Goal: Task Accomplishment & Management: Complete application form

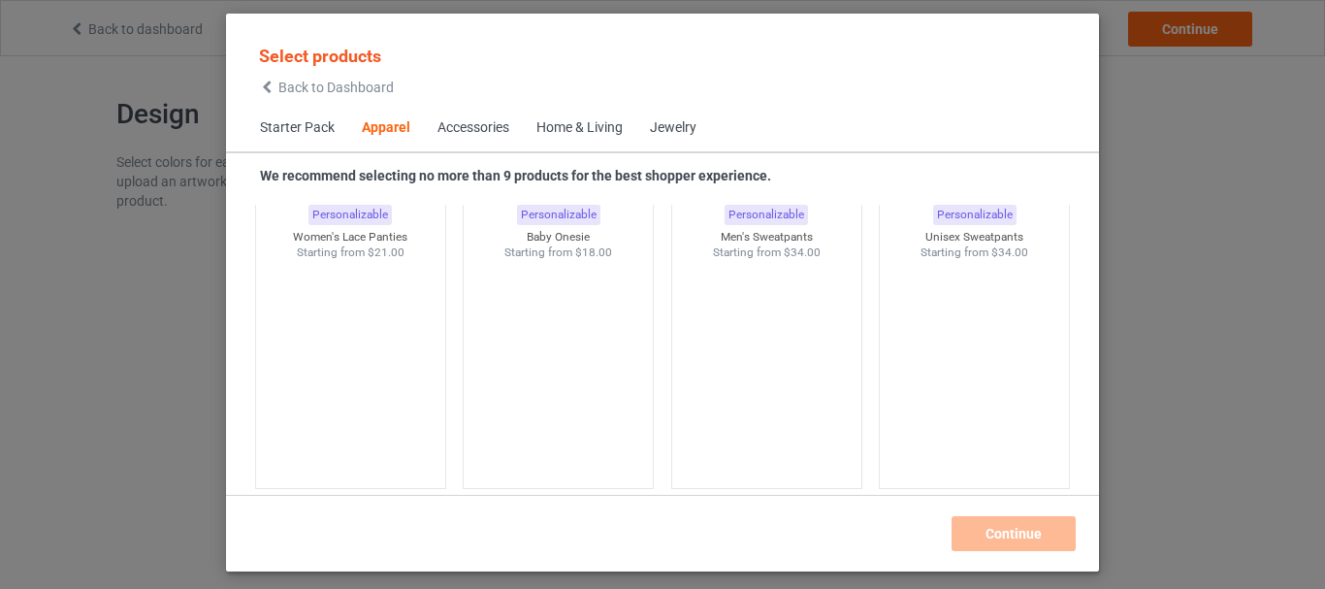
scroll to position [2759, 0]
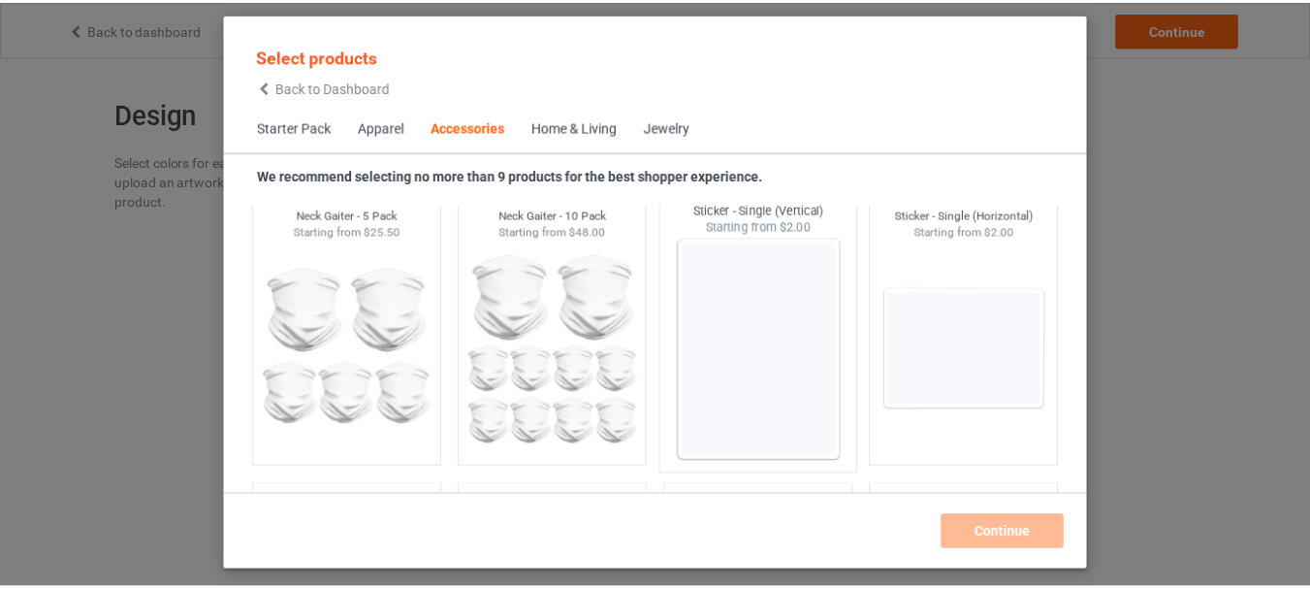
scroll to position [6443, 0]
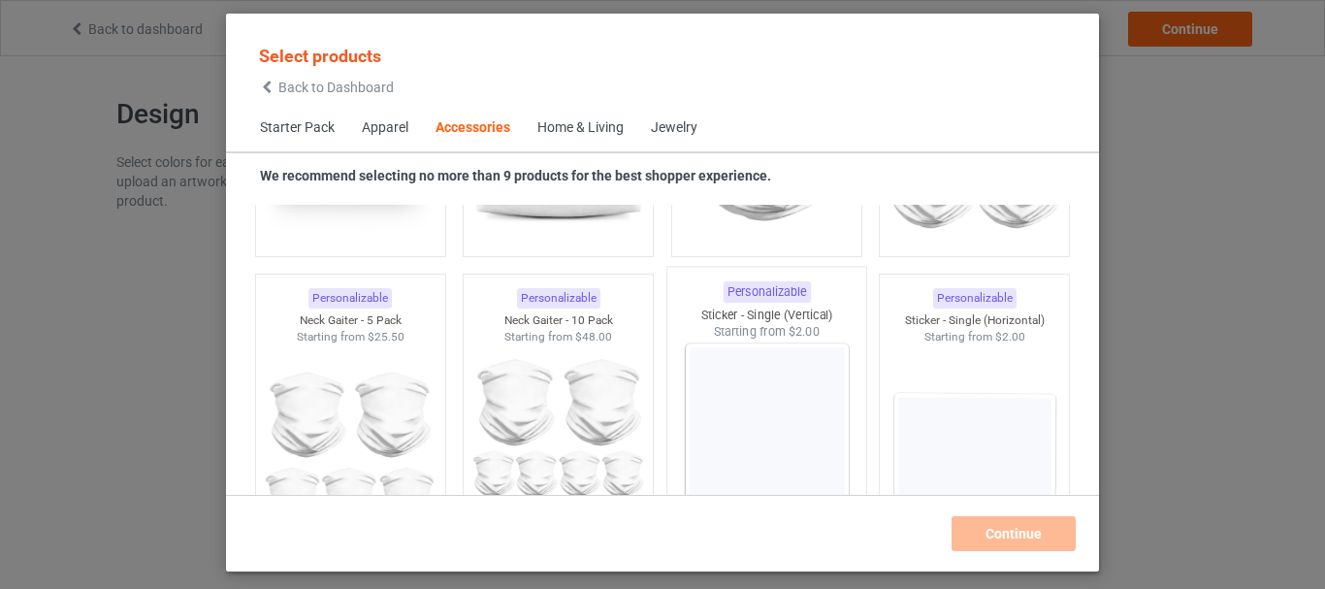
click at [750, 402] on img at bounding box center [766, 454] width 182 height 228
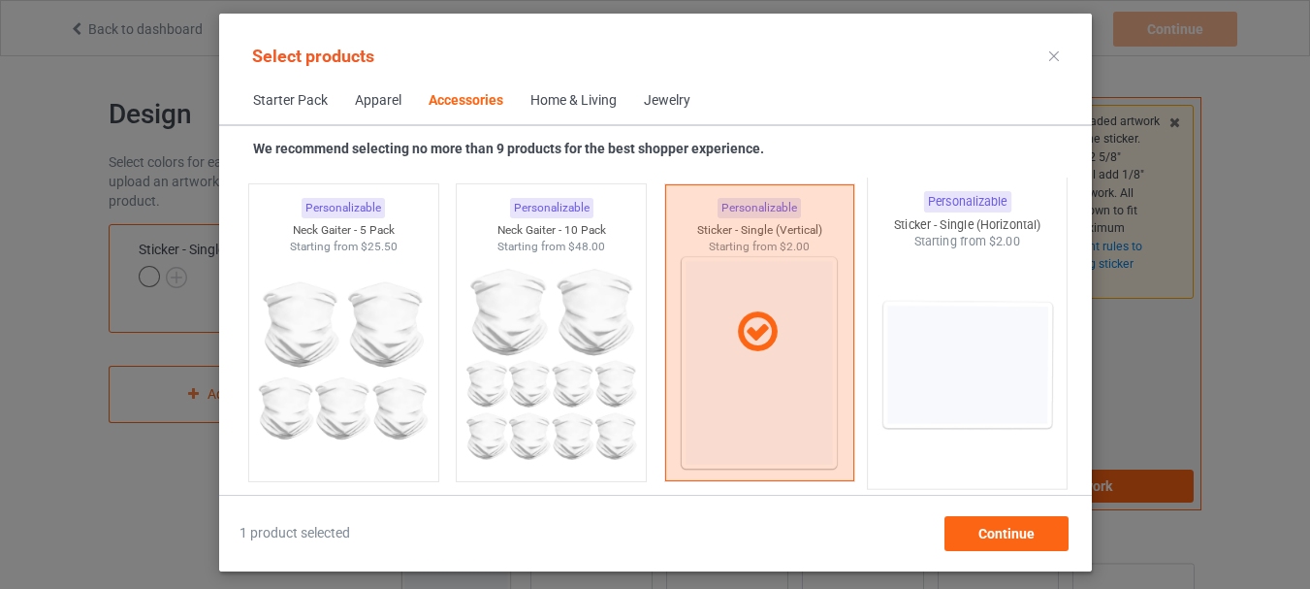
scroll to position [6540, 0]
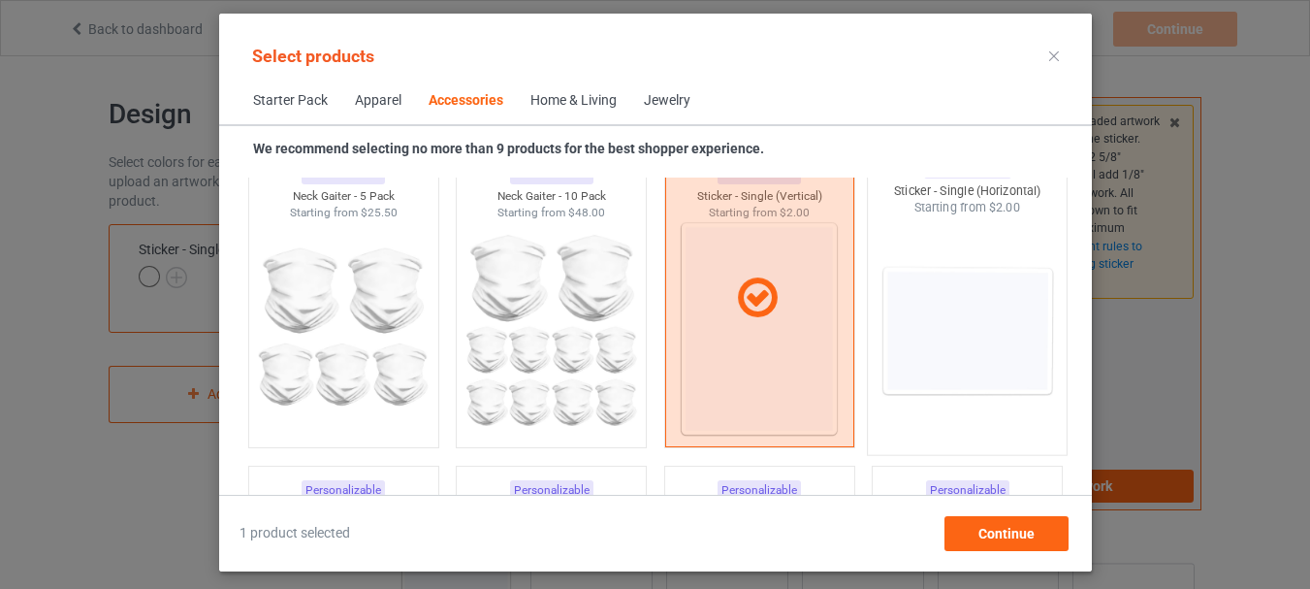
click at [968, 334] on img at bounding box center [967, 330] width 182 height 228
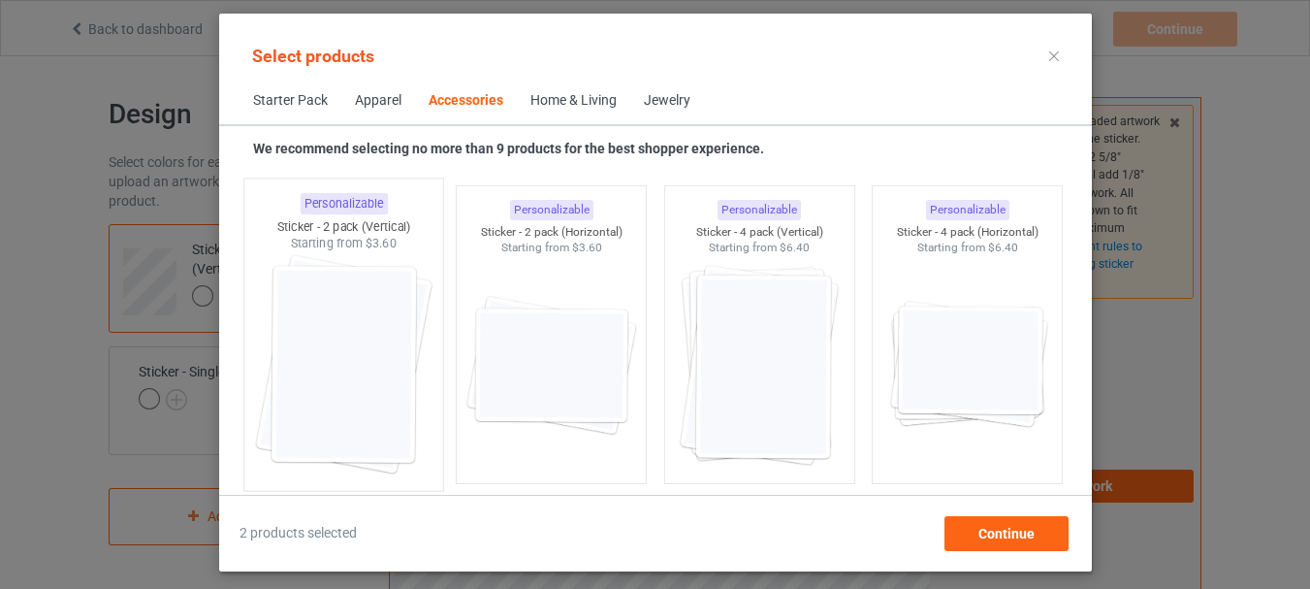
scroll to position [6831, 0]
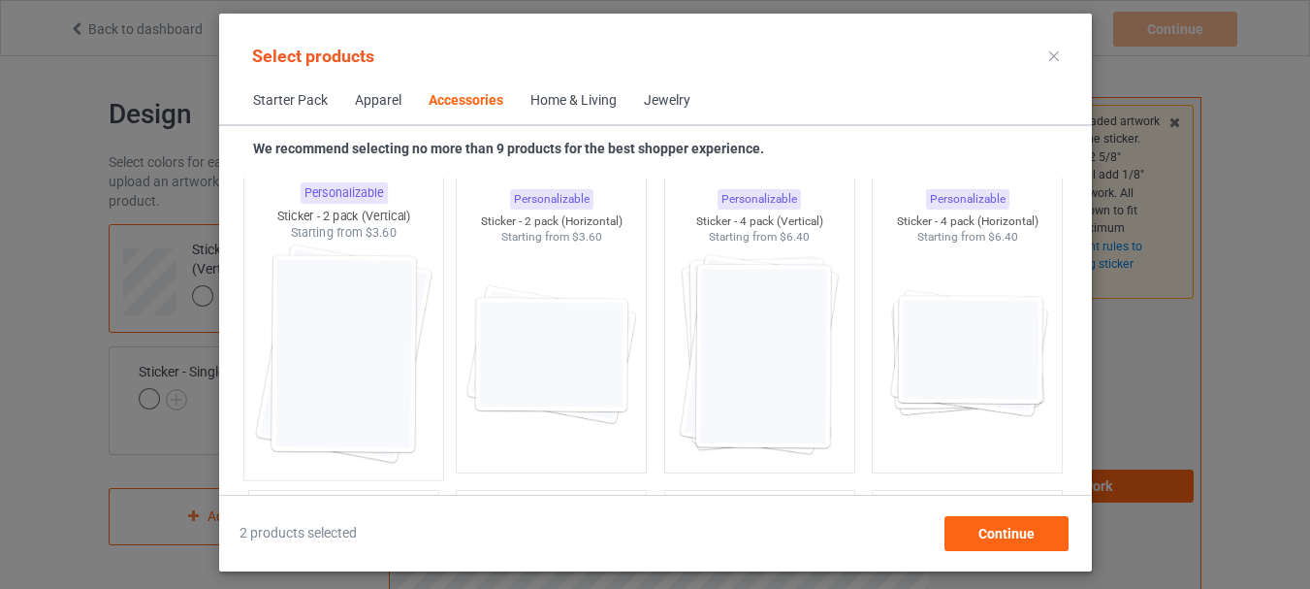
click at [339, 332] on img at bounding box center [343, 355] width 182 height 228
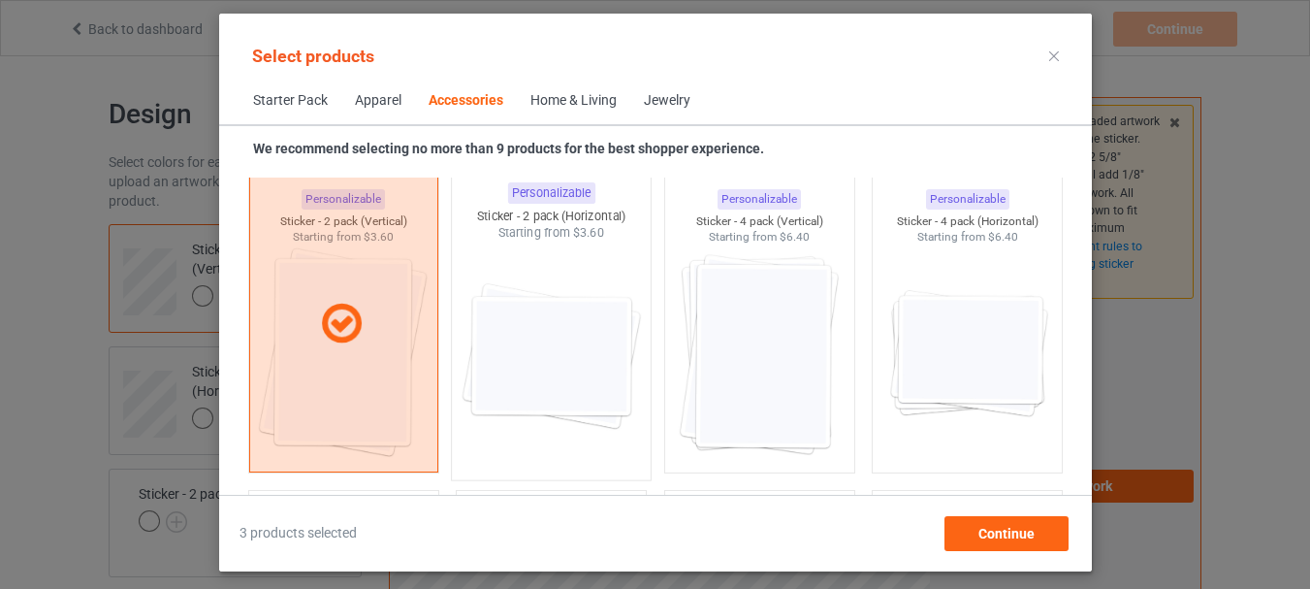
click at [550, 341] on img at bounding box center [551, 355] width 182 height 228
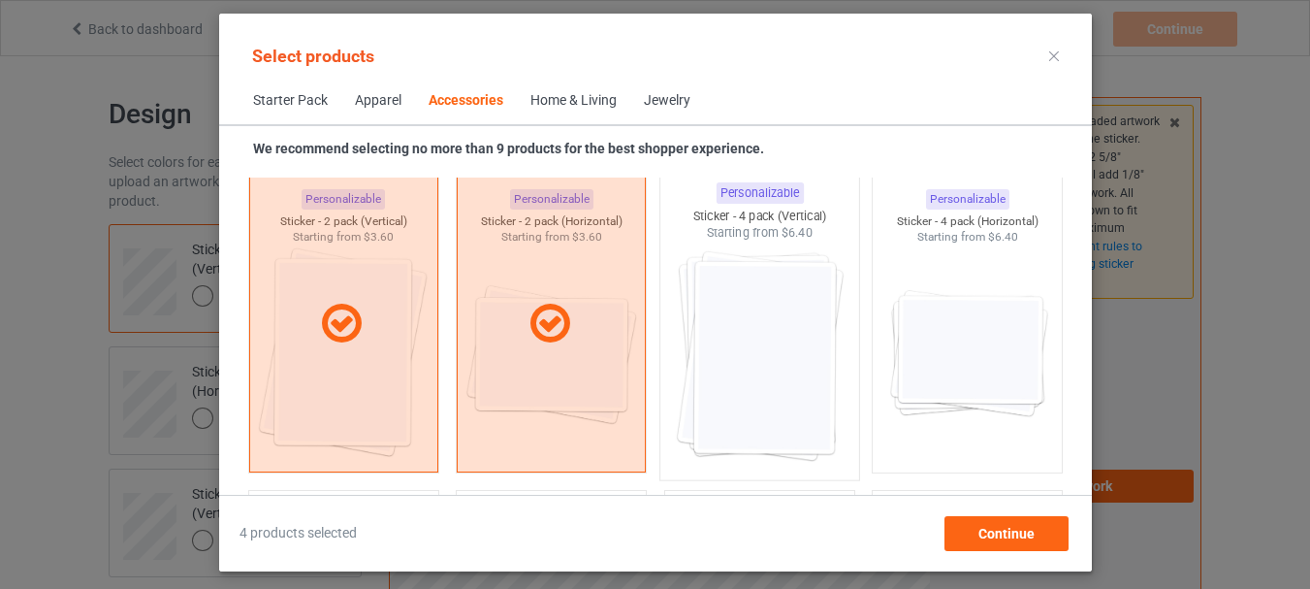
click at [730, 339] on img at bounding box center [759, 355] width 182 height 228
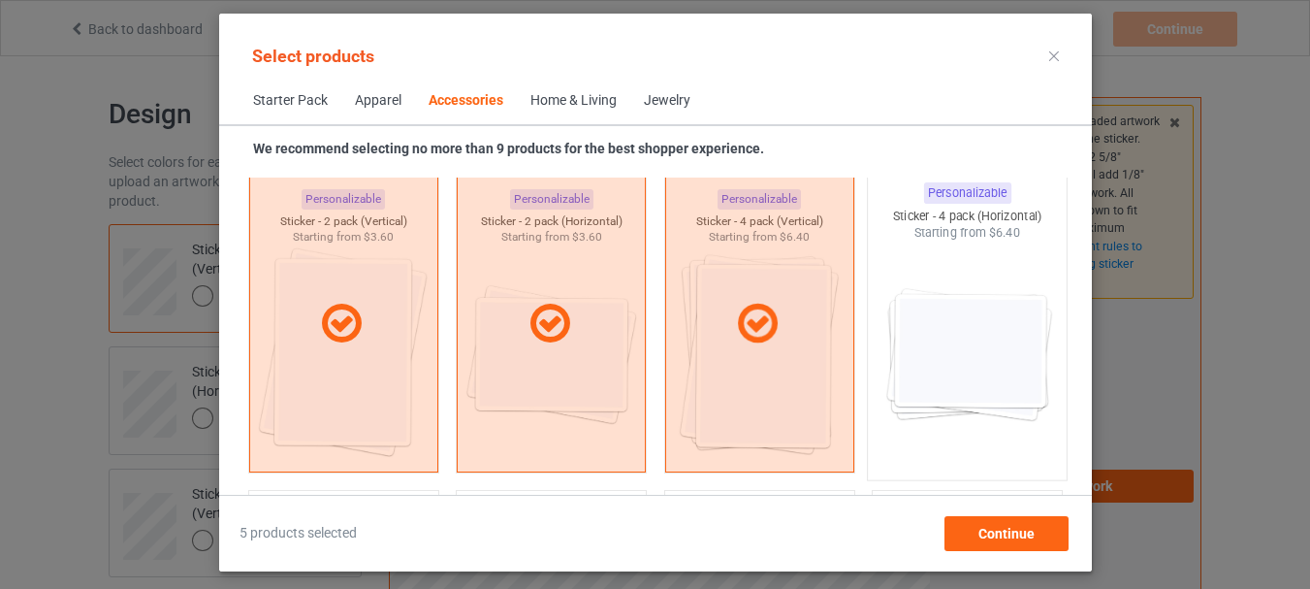
click at [929, 343] on img at bounding box center [967, 355] width 182 height 228
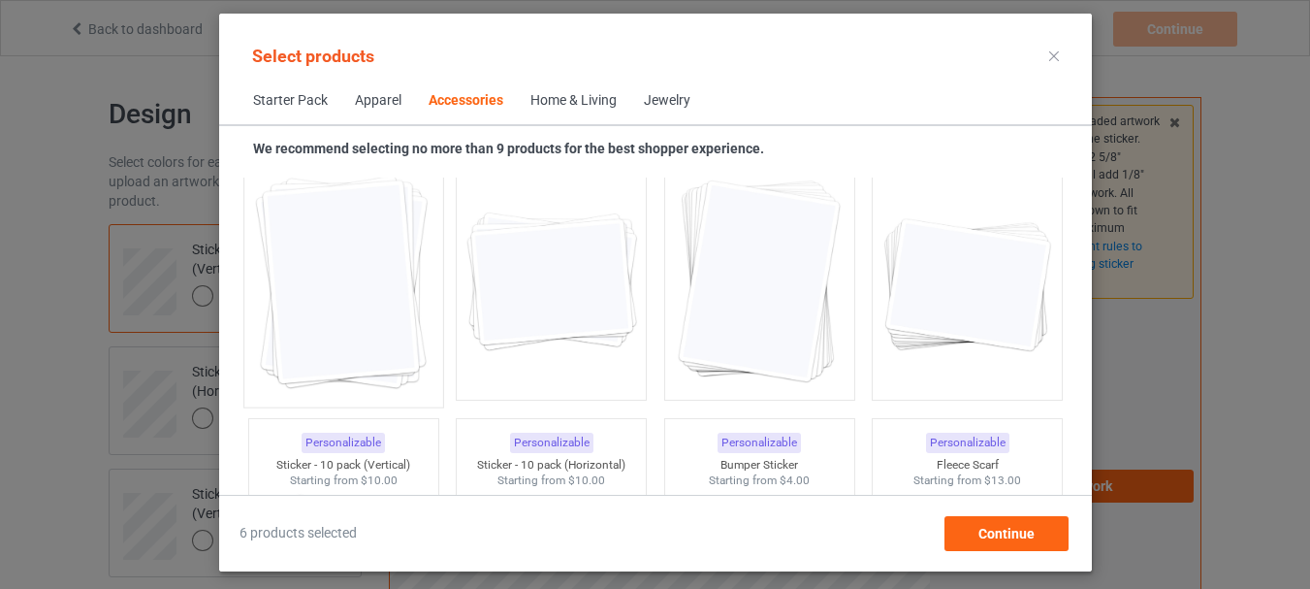
scroll to position [7122, 0]
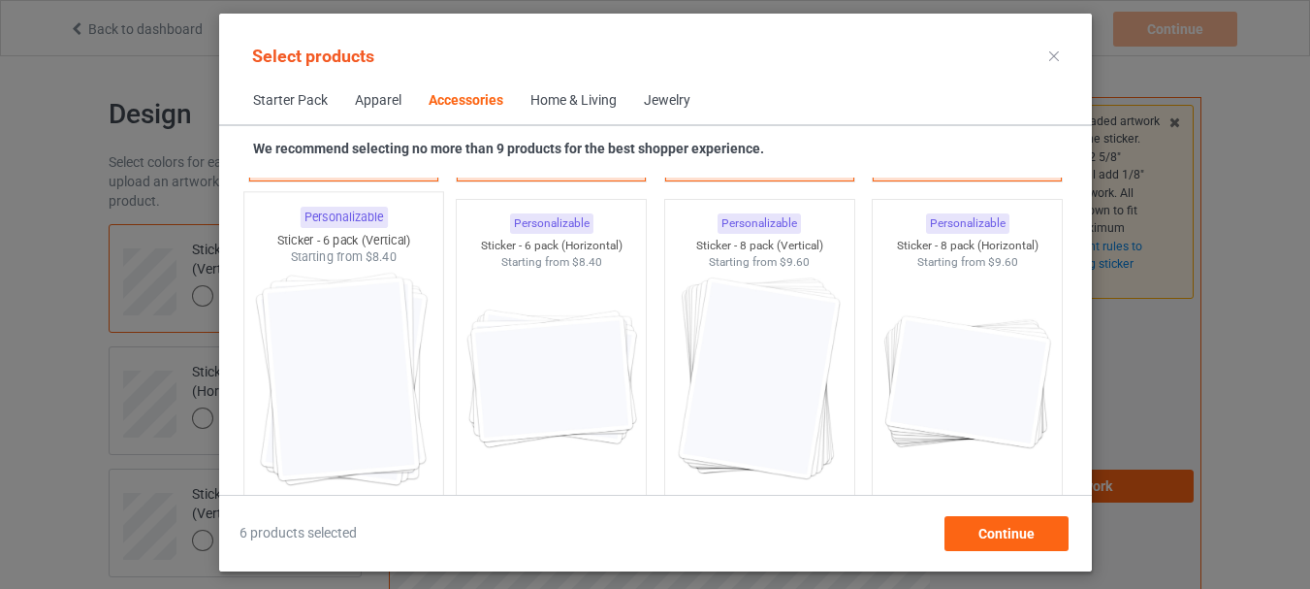
click at [357, 370] on img at bounding box center [343, 380] width 182 height 228
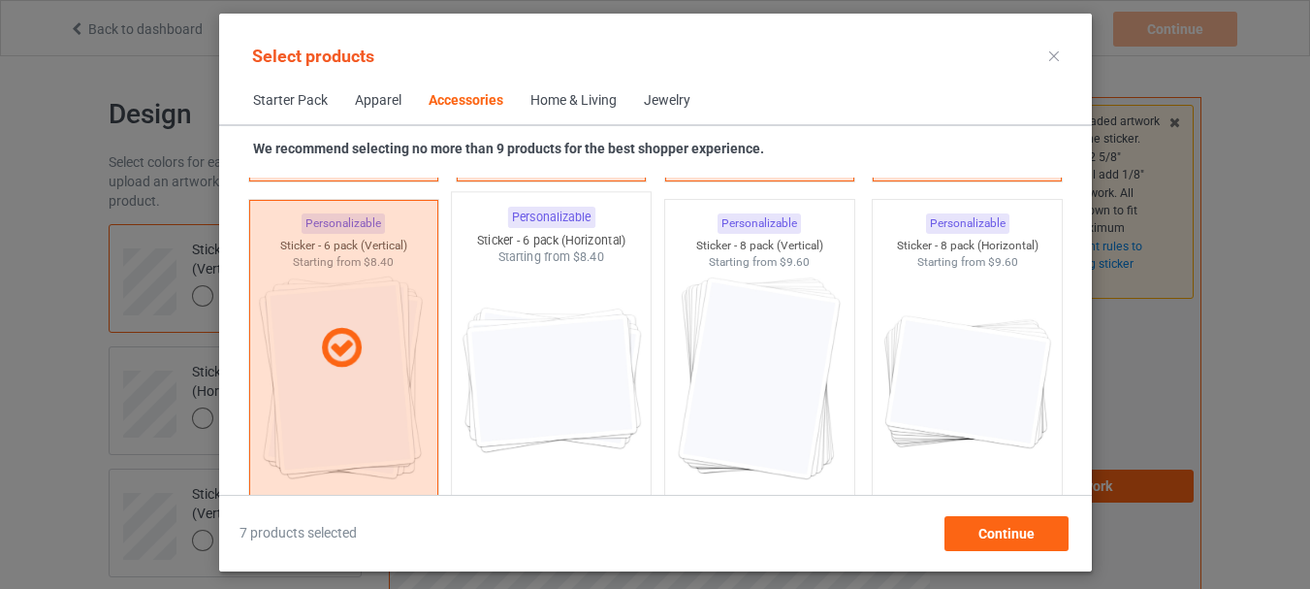
click at [504, 378] on img at bounding box center [551, 380] width 182 height 228
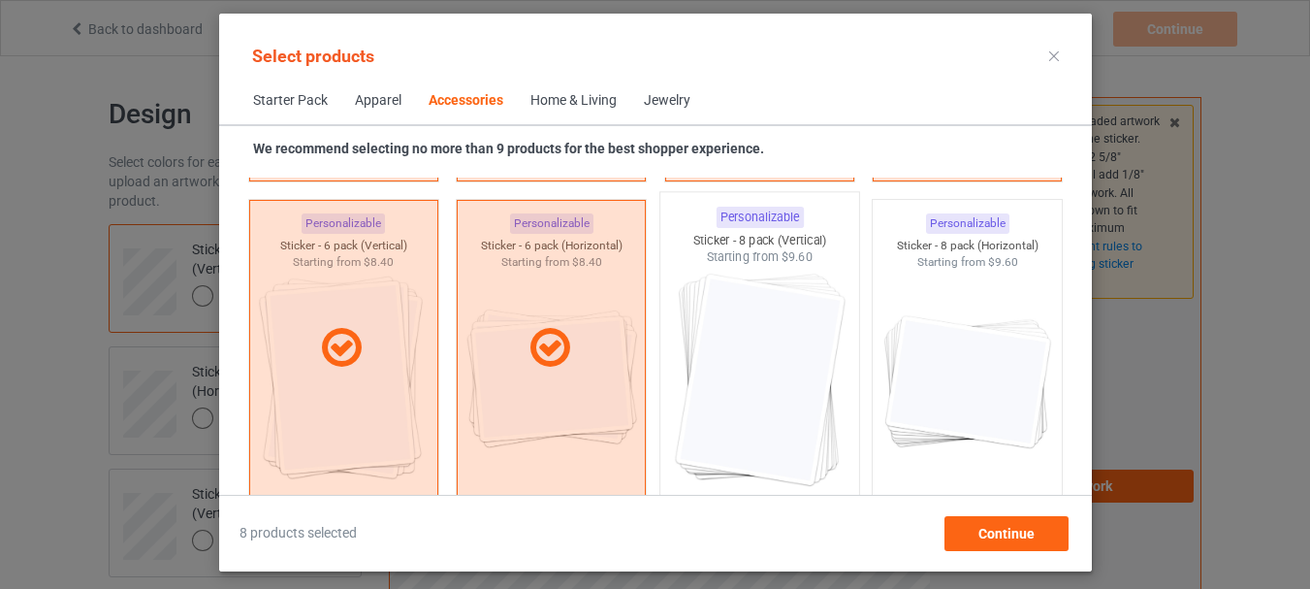
click at [749, 368] on img at bounding box center [759, 380] width 182 height 228
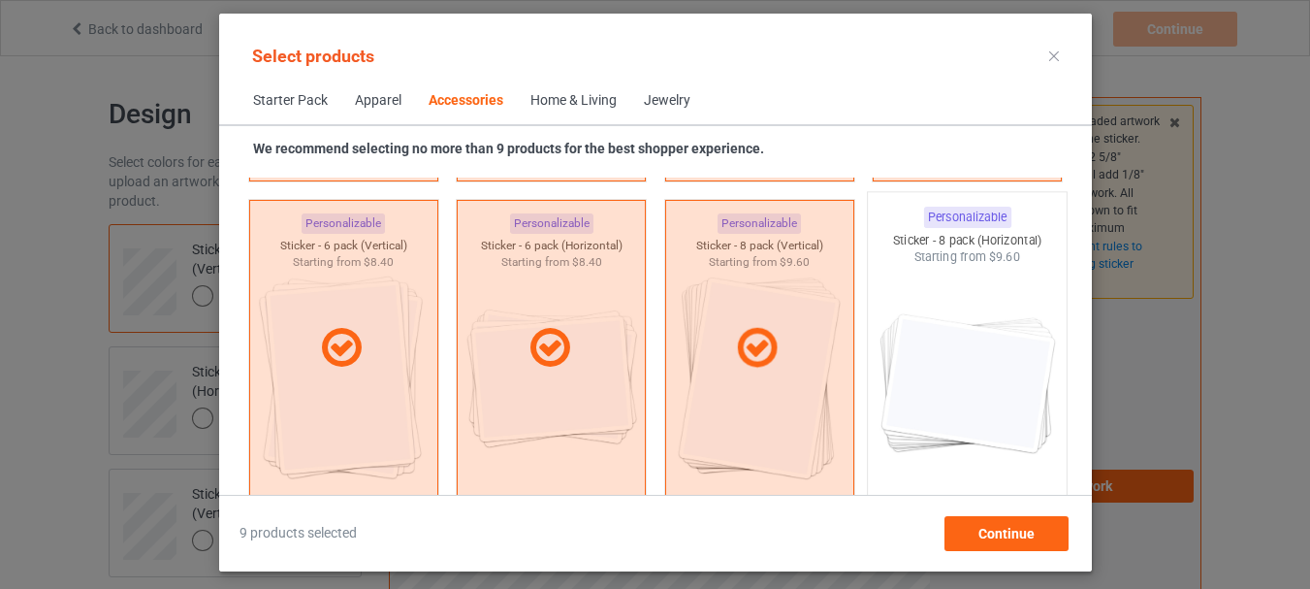
click at [941, 345] on img at bounding box center [967, 380] width 182 height 228
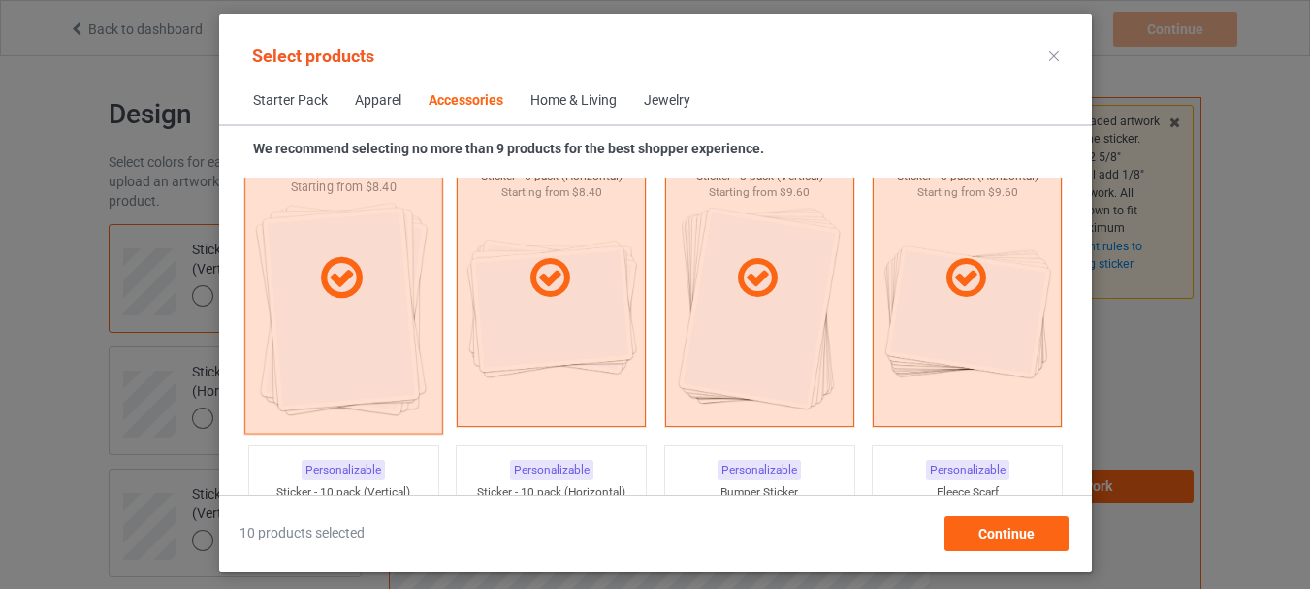
scroll to position [7413, 0]
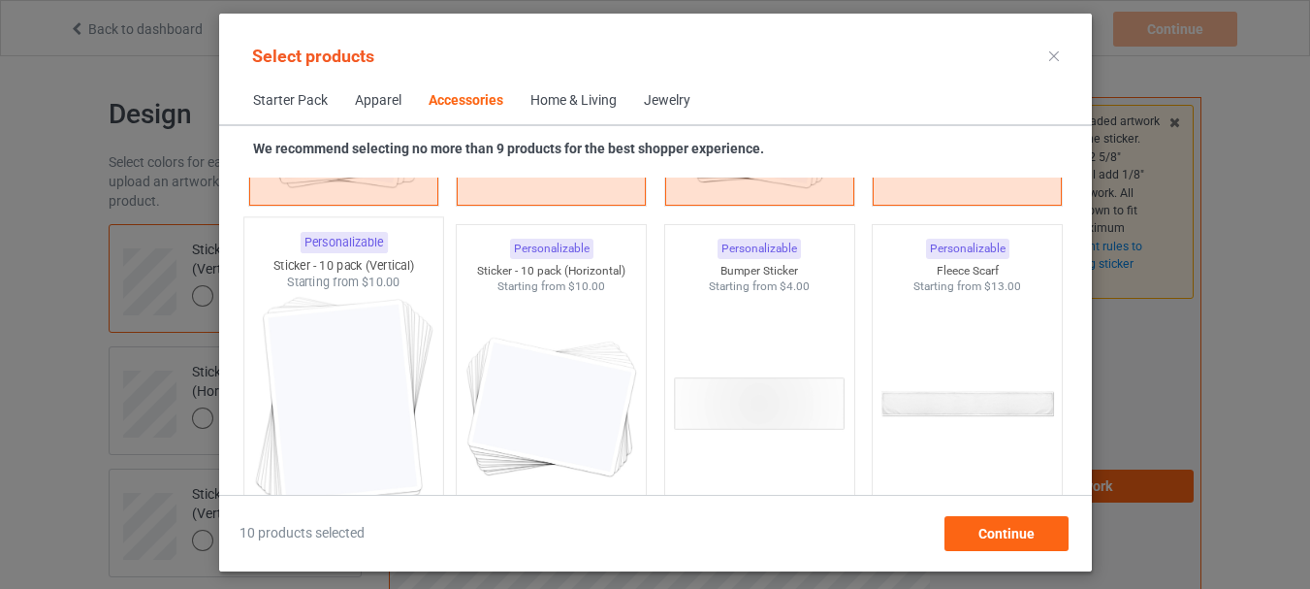
click at [361, 361] on img at bounding box center [343, 405] width 182 height 228
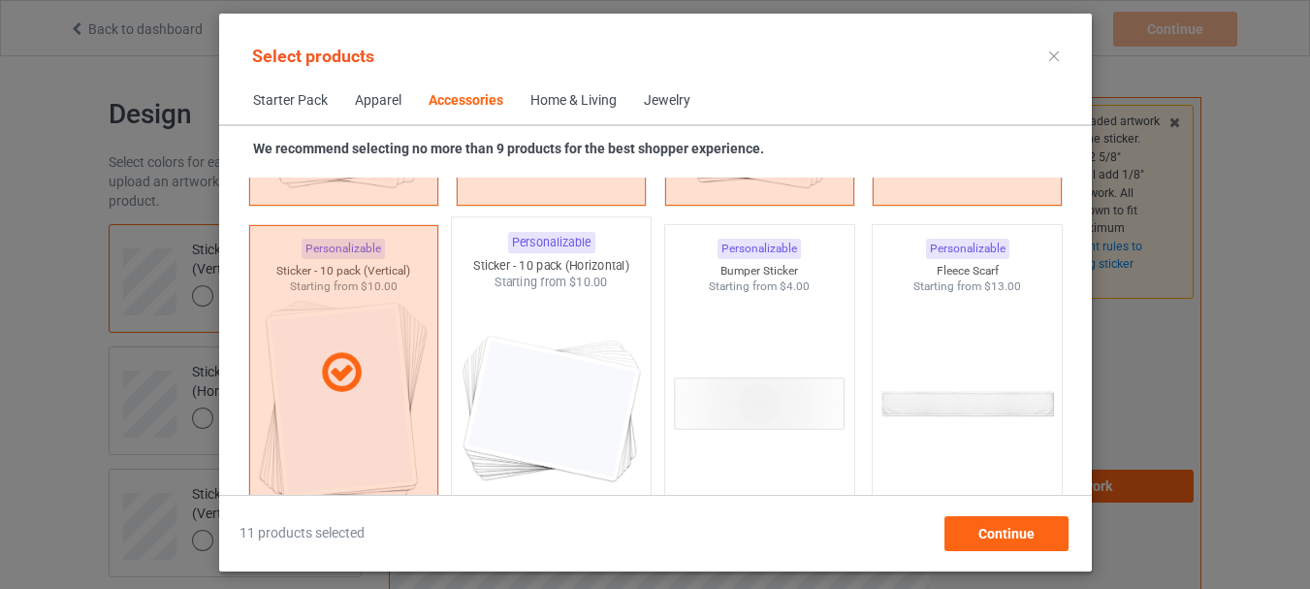
click at [521, 366] on img at bounding box center [551, 405] width 182 height 228
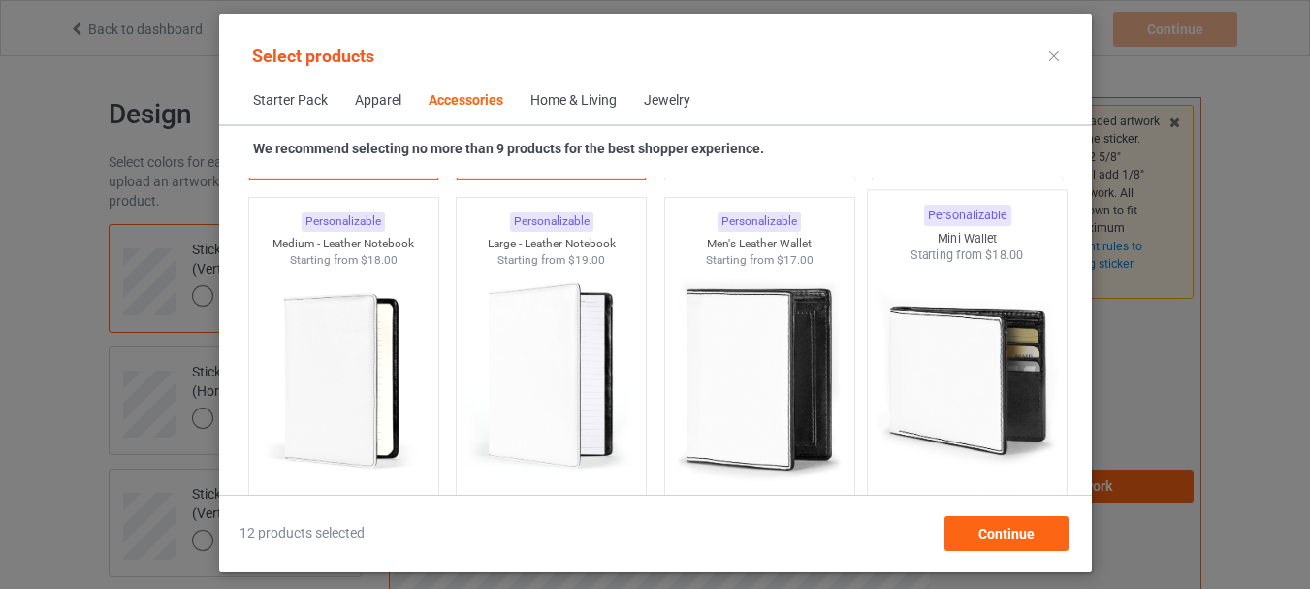
scroll to position [7801, 0]
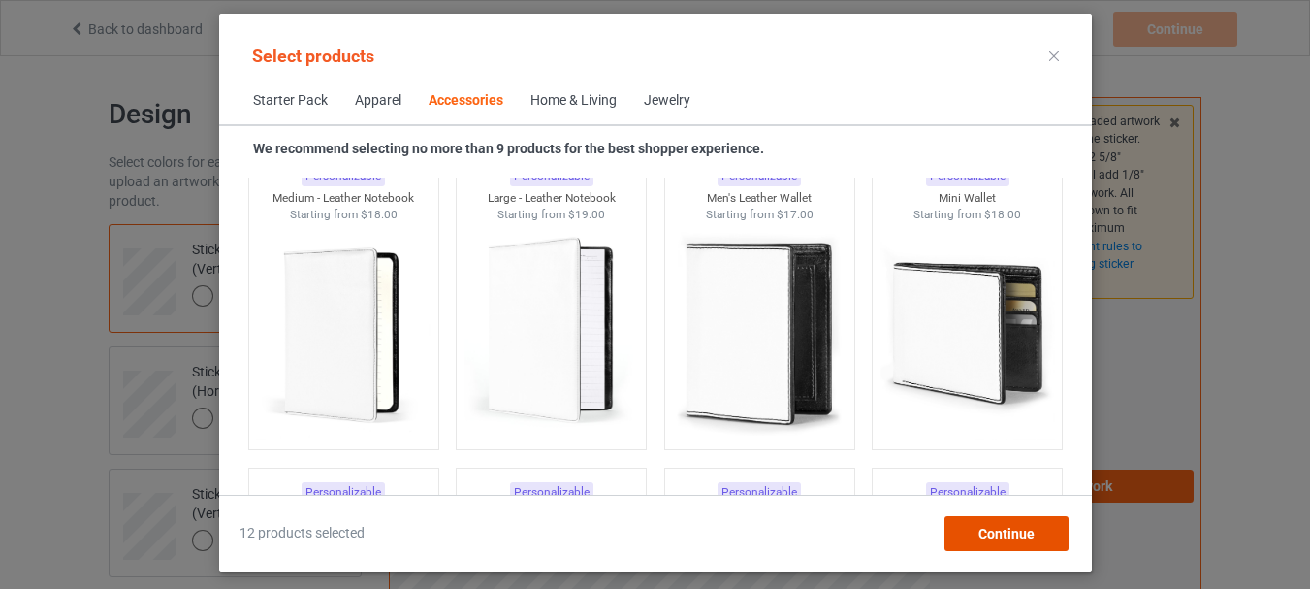
click at [1039, 534] on div "Continue" at bounding box center [1005, 533] width 124 height 35
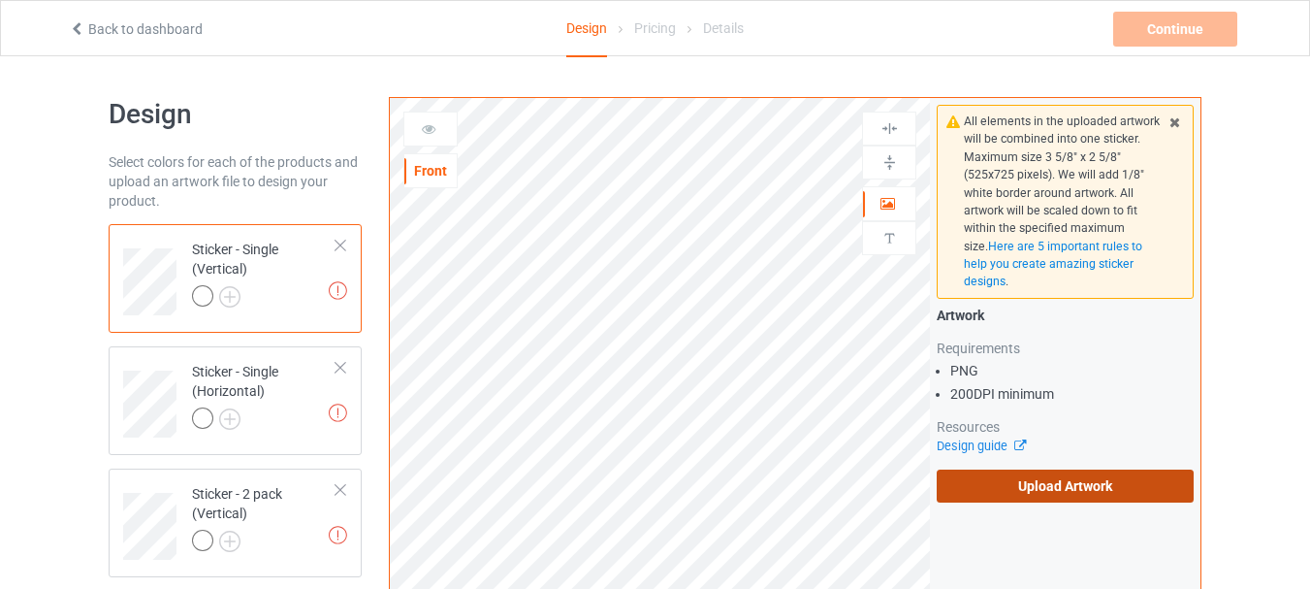
click at [1039, 489] on label "Upload Artwork" at bounding box center [1065, 485] width 257 height 33
click at [0, 0] on input "Upload Artwork" at bounding box center [0, 0] width 0 height 0
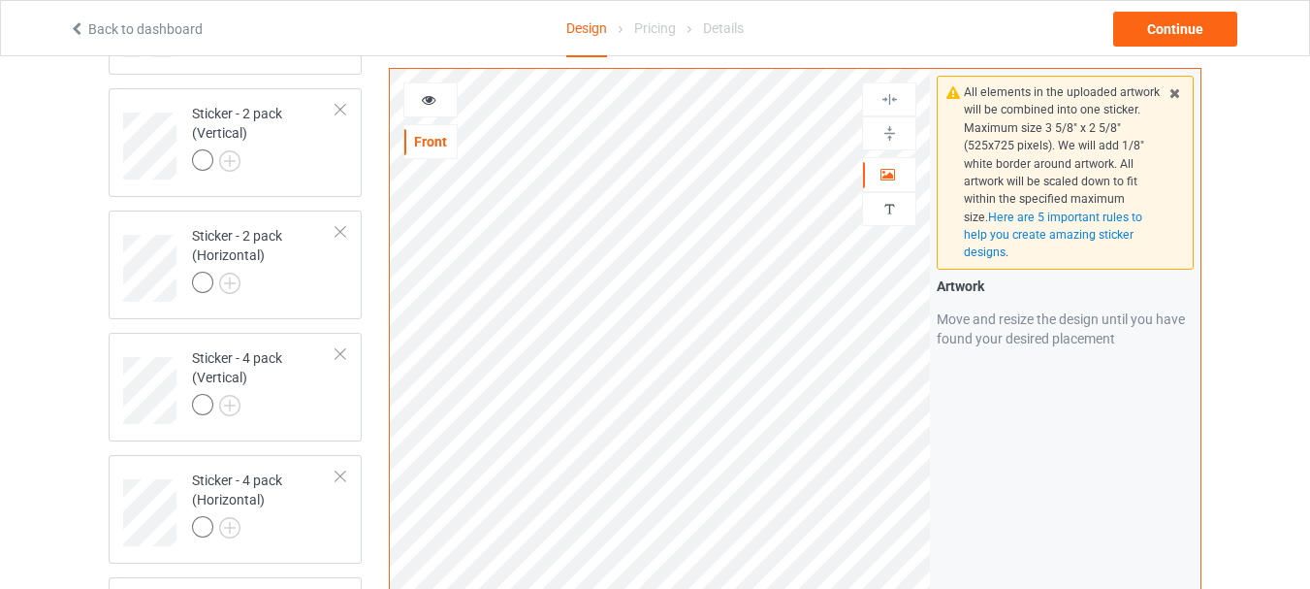
scroll to position [388, 0]
click at [1176, 97] on icon at bounding box center [1174, 90] width 16 height 14
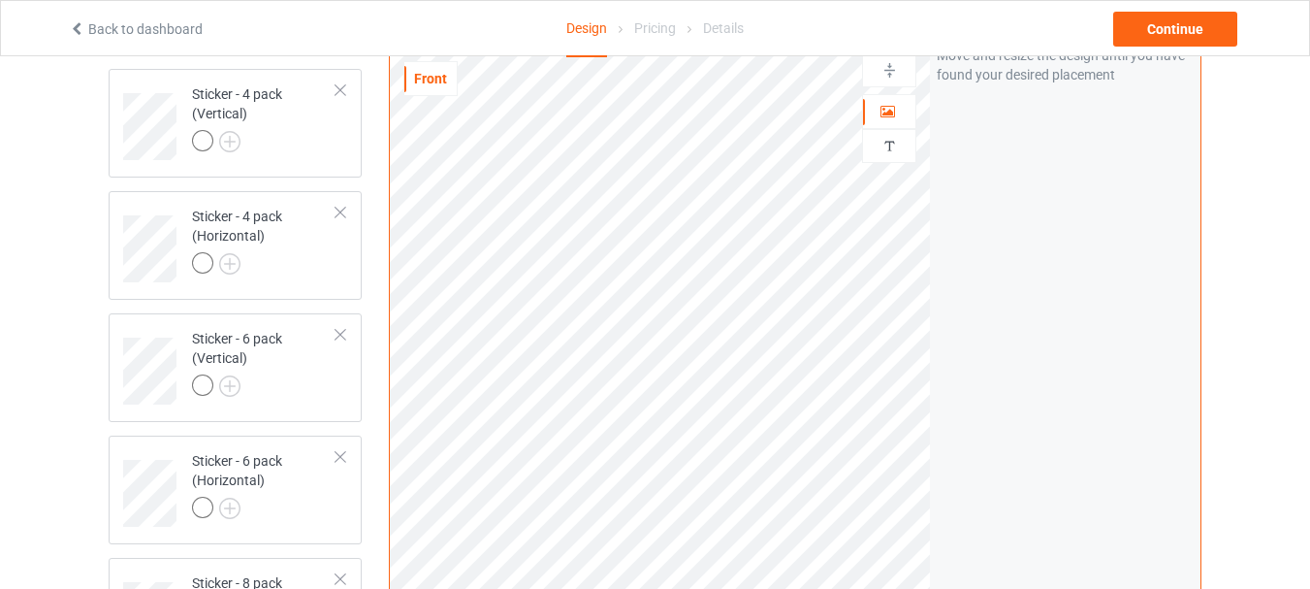
scroll to position [679, 0]
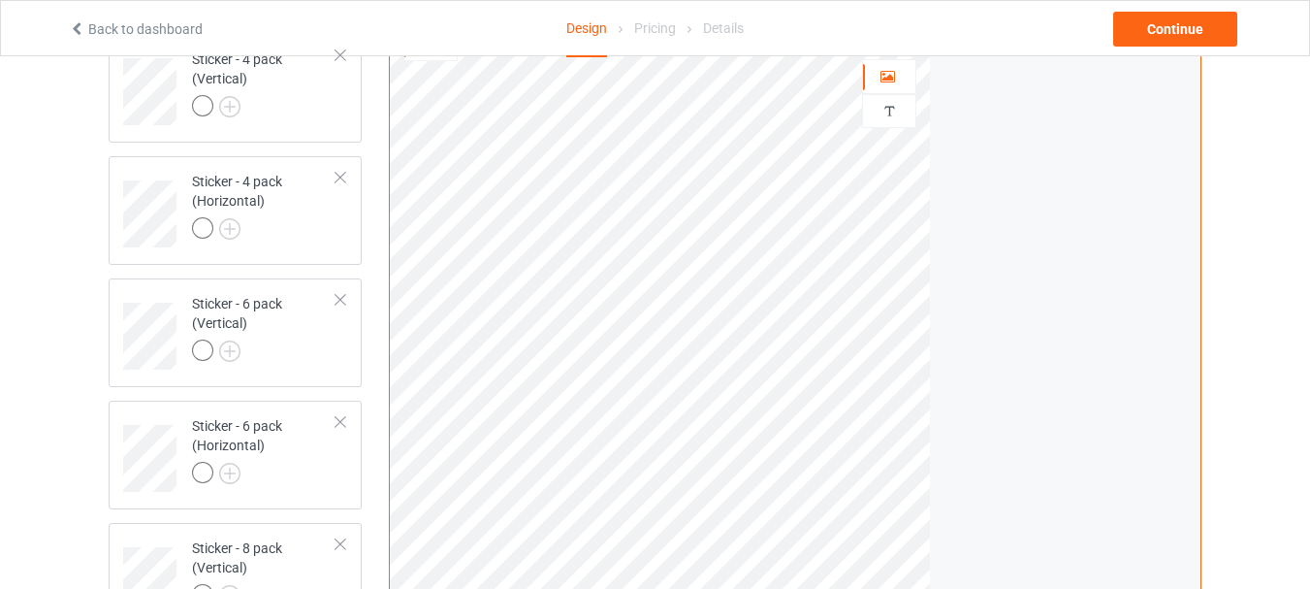
click at [937, 569] on div "Print quality: Great ( 3.82 " x 3.83 " @ 585 DPI) Front Artwork Personalized te…" at bounding box center [795, 339] width 813 height 739
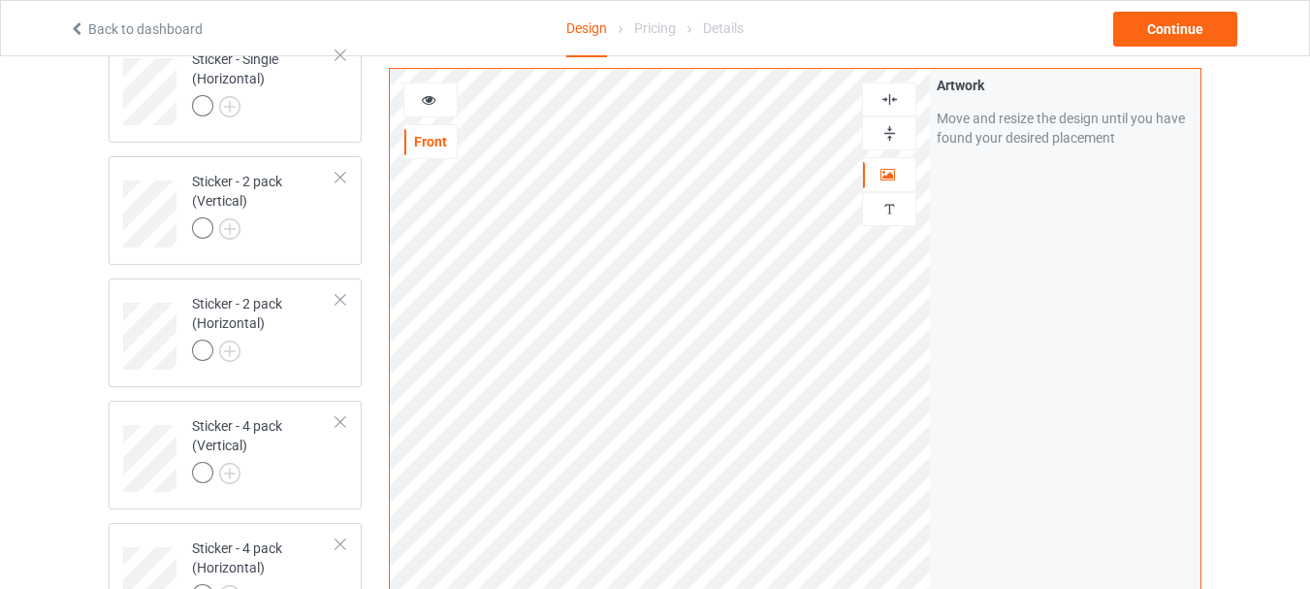
scroll to position [291, 0]
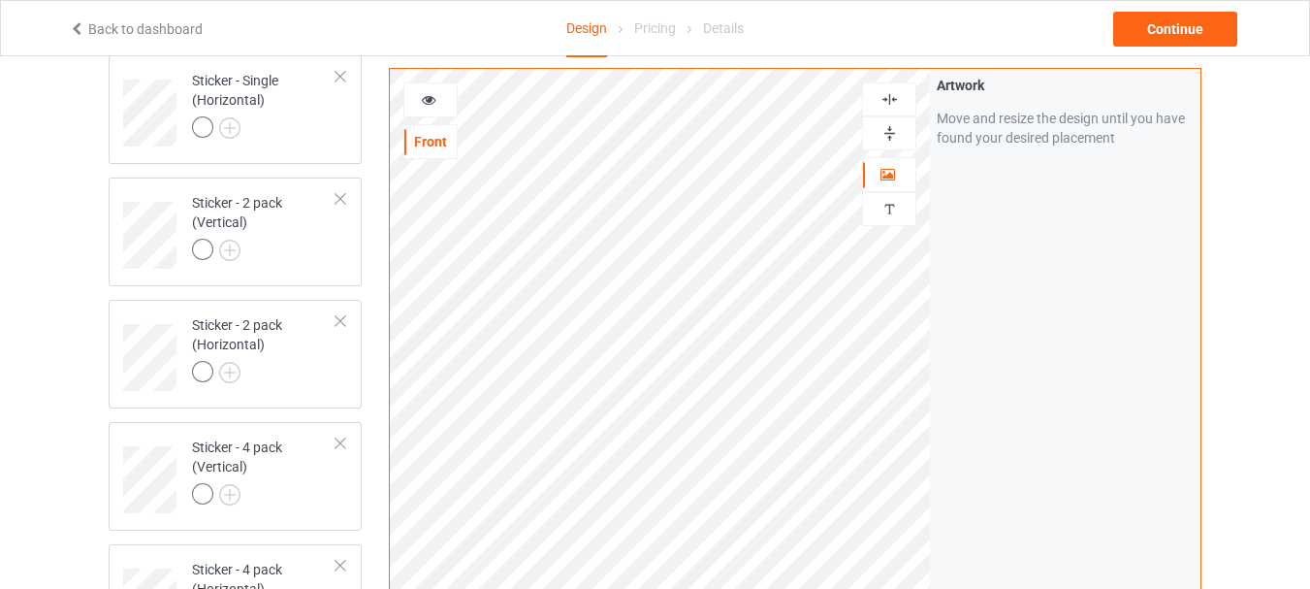
click at [431, 104] on icon at bounding box center [429, 97] width 16 height 14
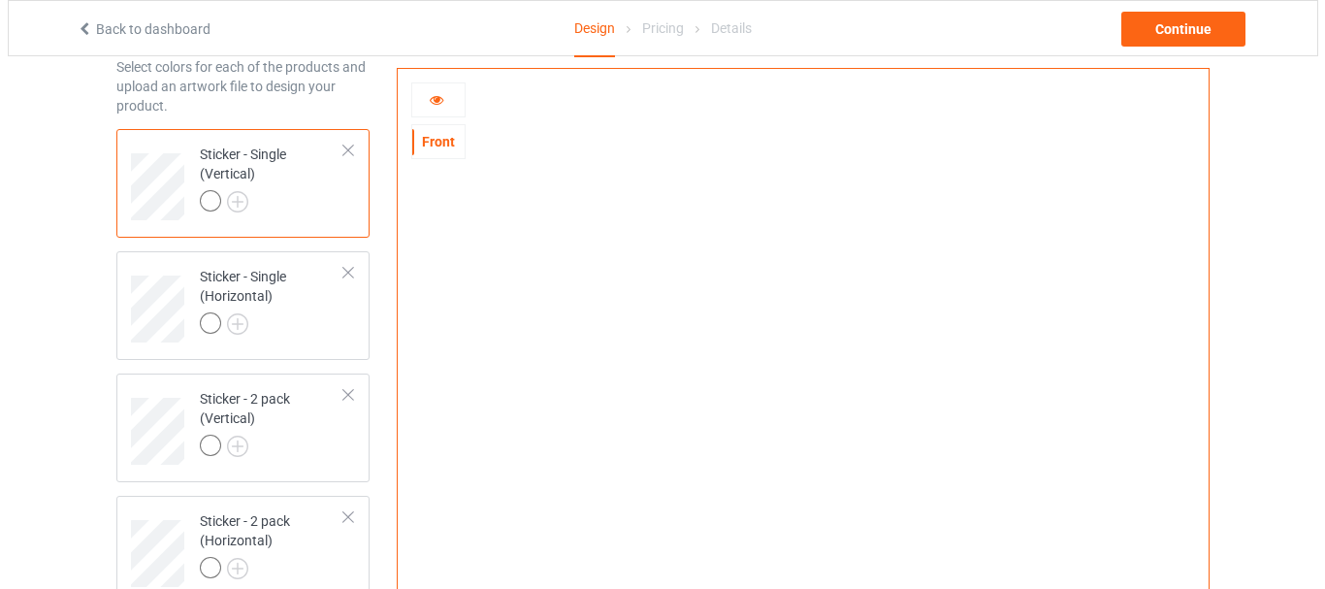
scroll to position [0, 0]
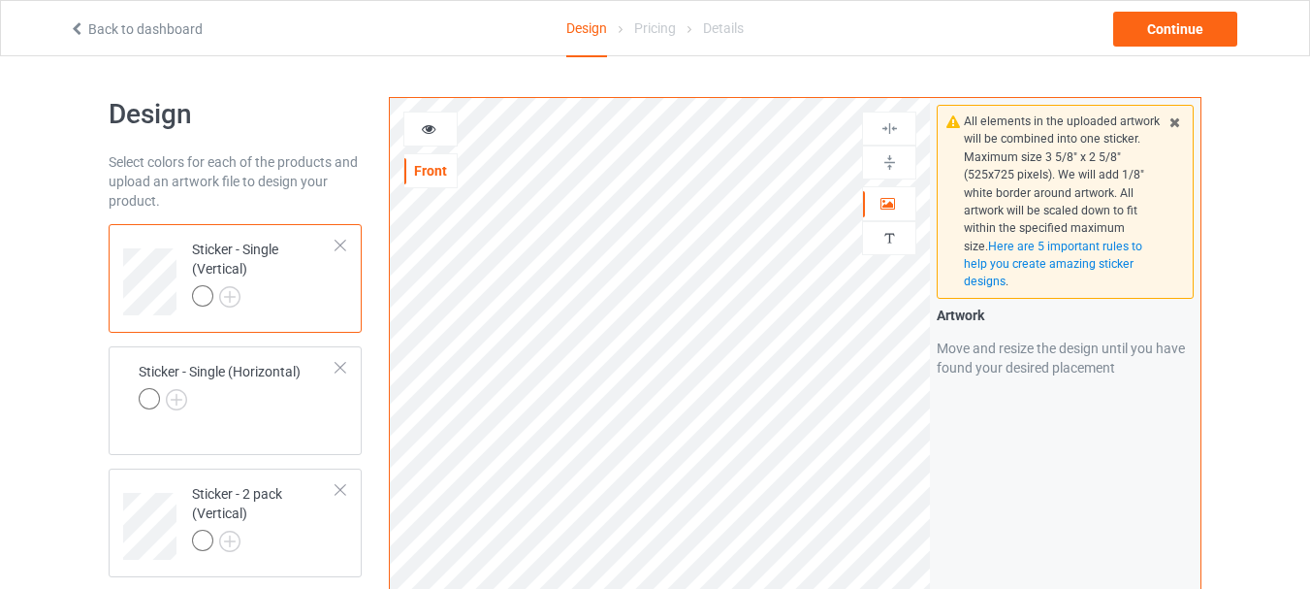
click at [1075, 481] on div "All elements in the uploaded artwork will be combined into one sticker. Maximum…" at bounding box center [1065, 466] width 271 height 737
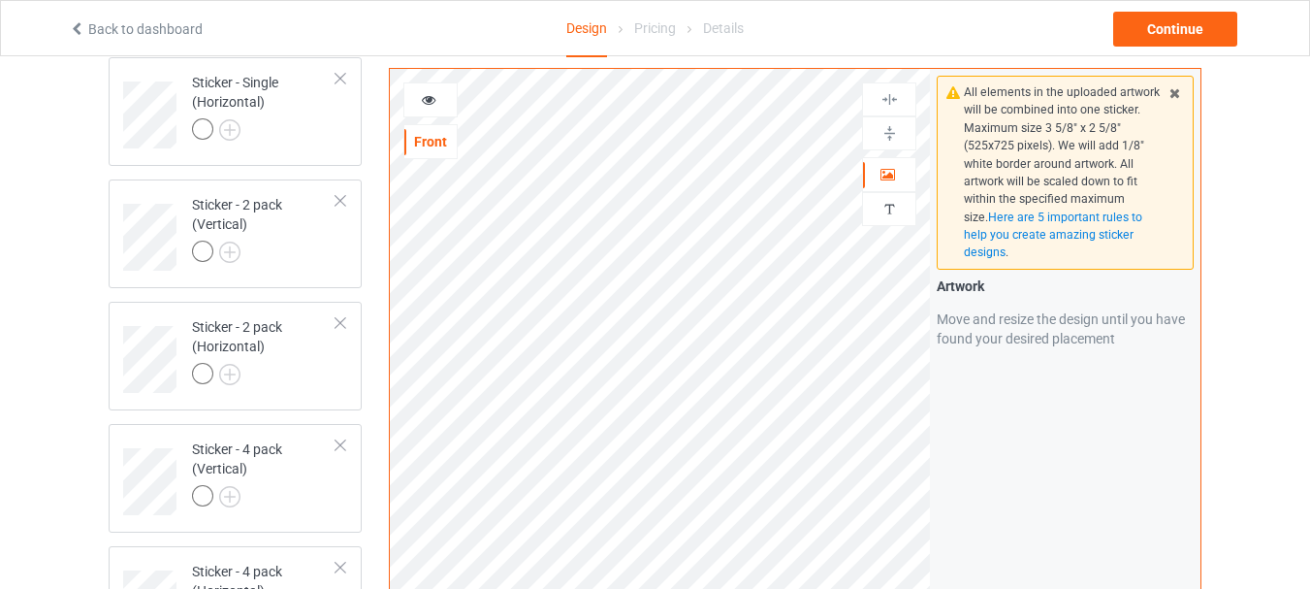
scroll to position [291, 0]
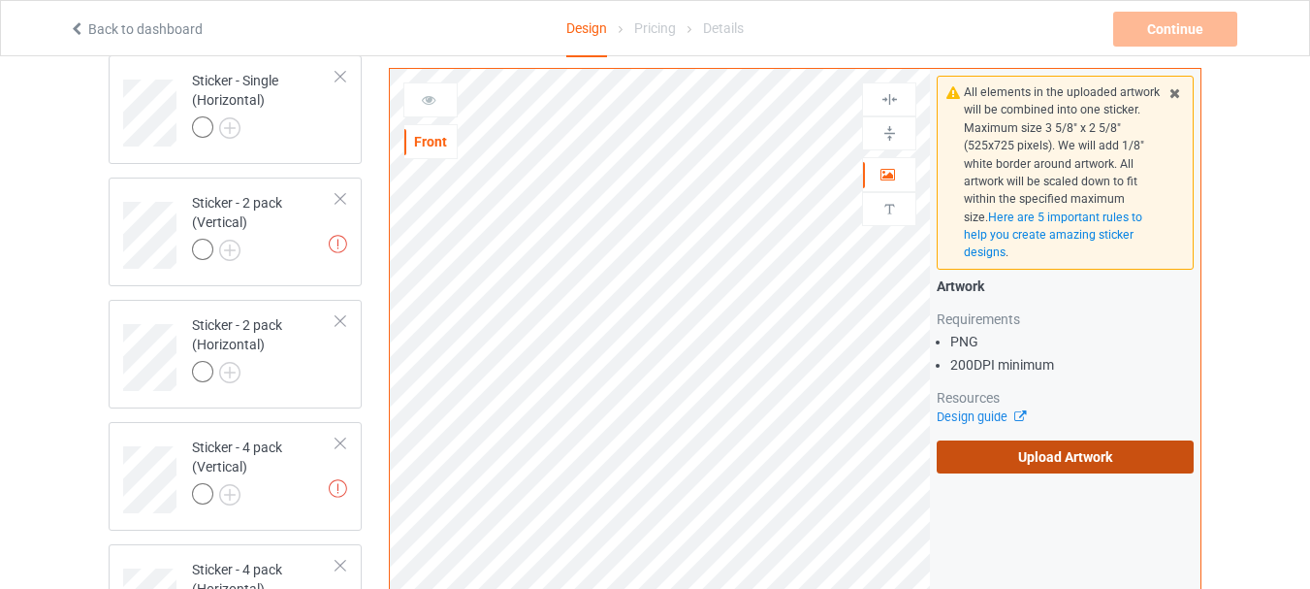
click at [1088, 452] on label "Upload Artwork" at bounding box center [1065, 456] width 257 height 33
click at [0, 0] on input "Upload Artwork" at bounding box center [0, 0] width 0 height 0
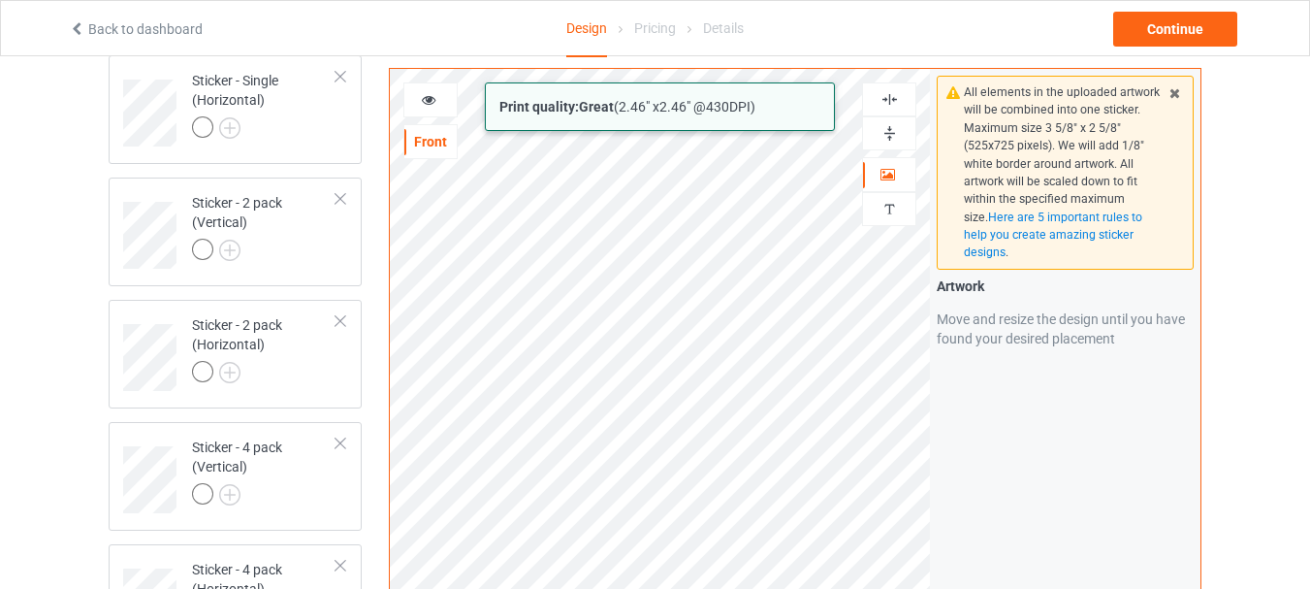
click at [864, 298] on html "Back to dashboard Design Pricing Details Continue Design Select colors for each…" at bounding box center [655, 3] width 1310 height 589
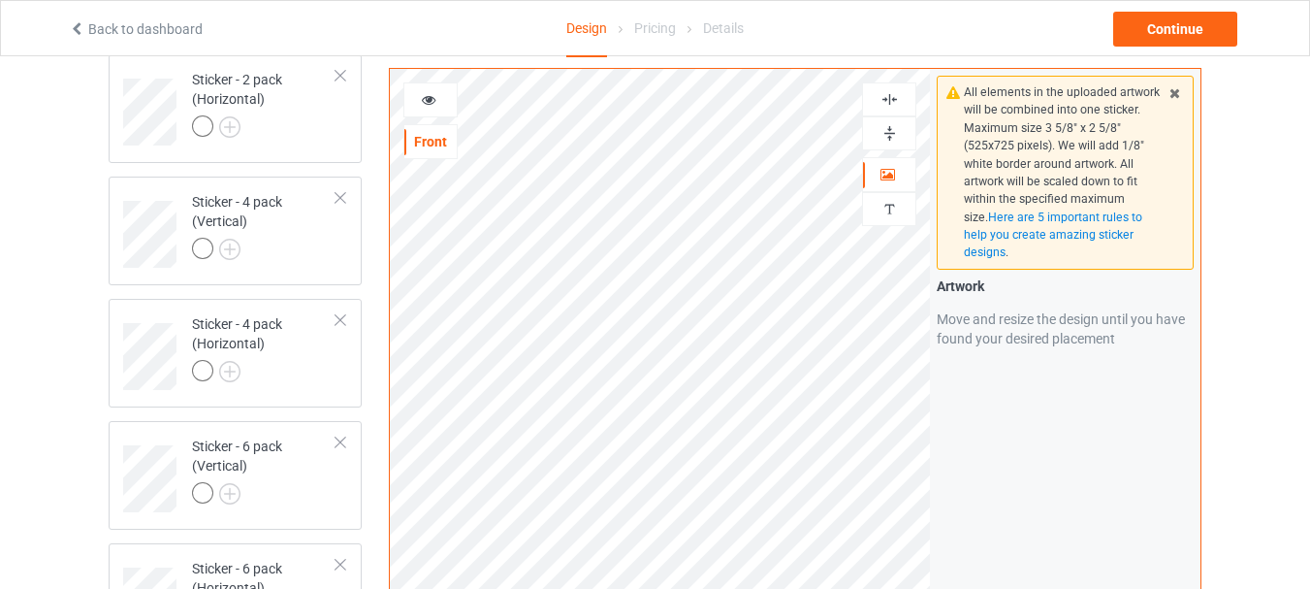
scroll to position [498, 0]
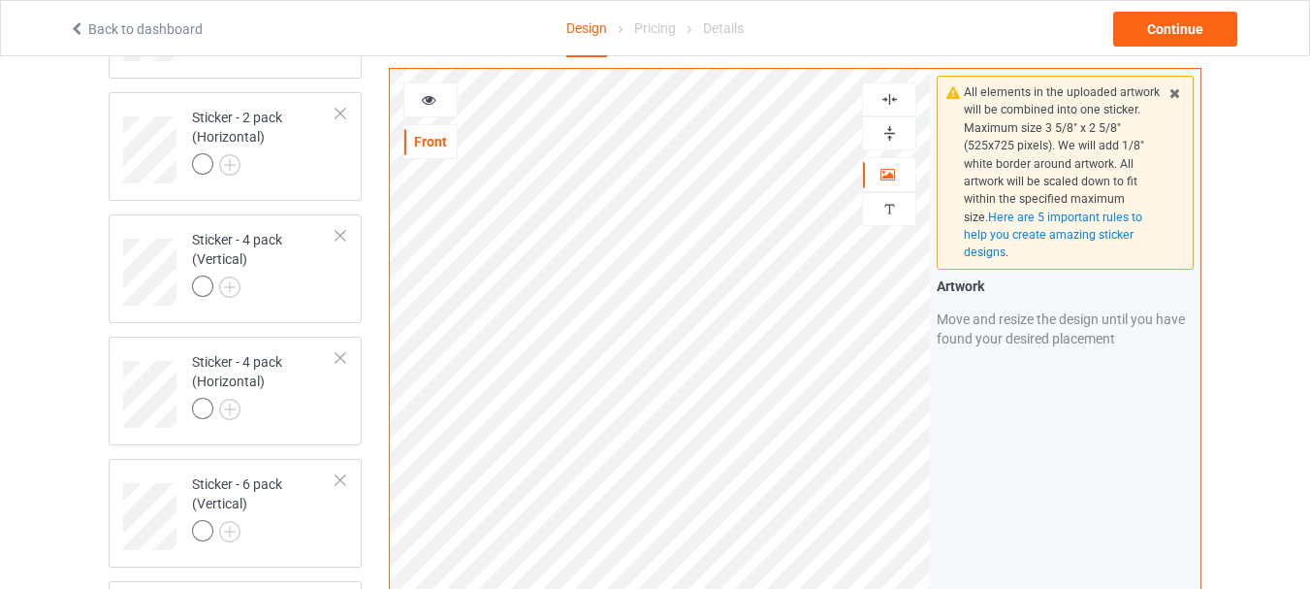
click at [430, 99] on icon at bounding box center [429, 97] width 16 height 14
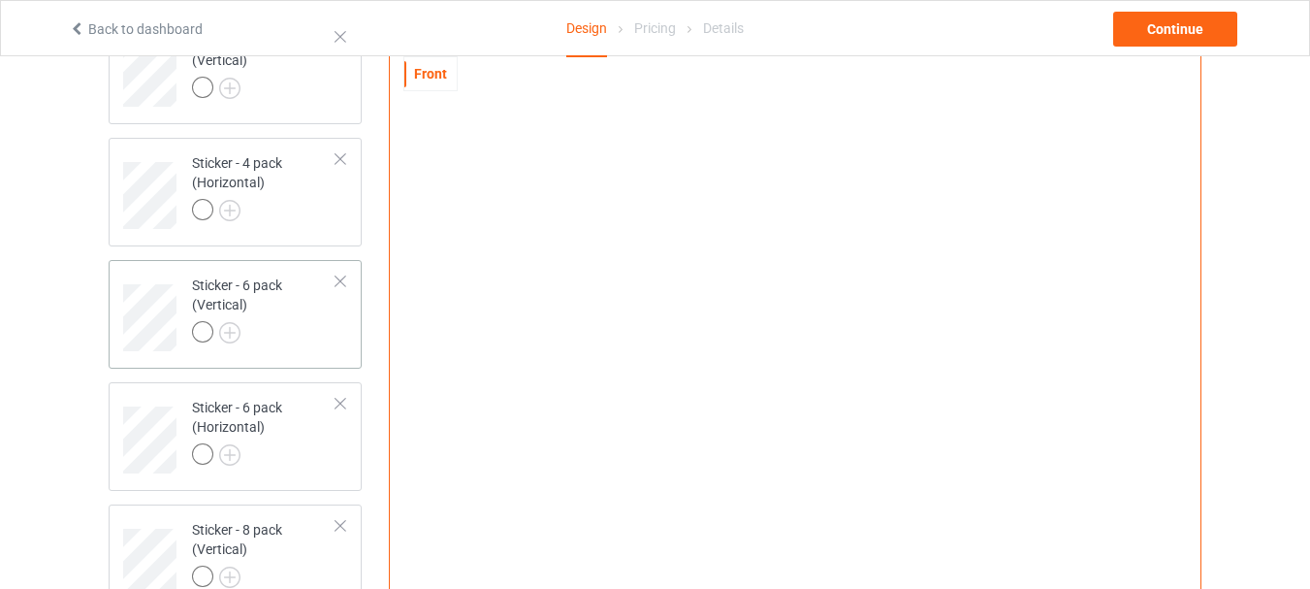
scroll to position [692, 0]
click at [231, 93] on img at bounding box center [229, 92] width 21 height 21
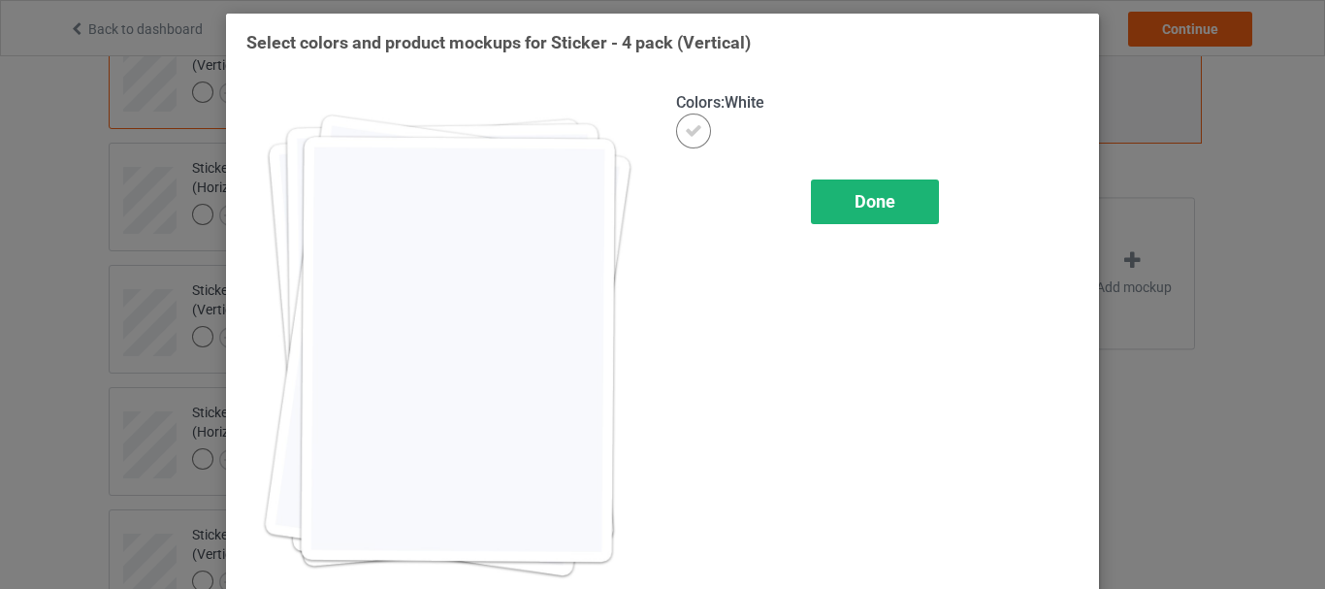
click at [872, 200] on span "Done" at bounding box center [874, 201] width 41 height 20
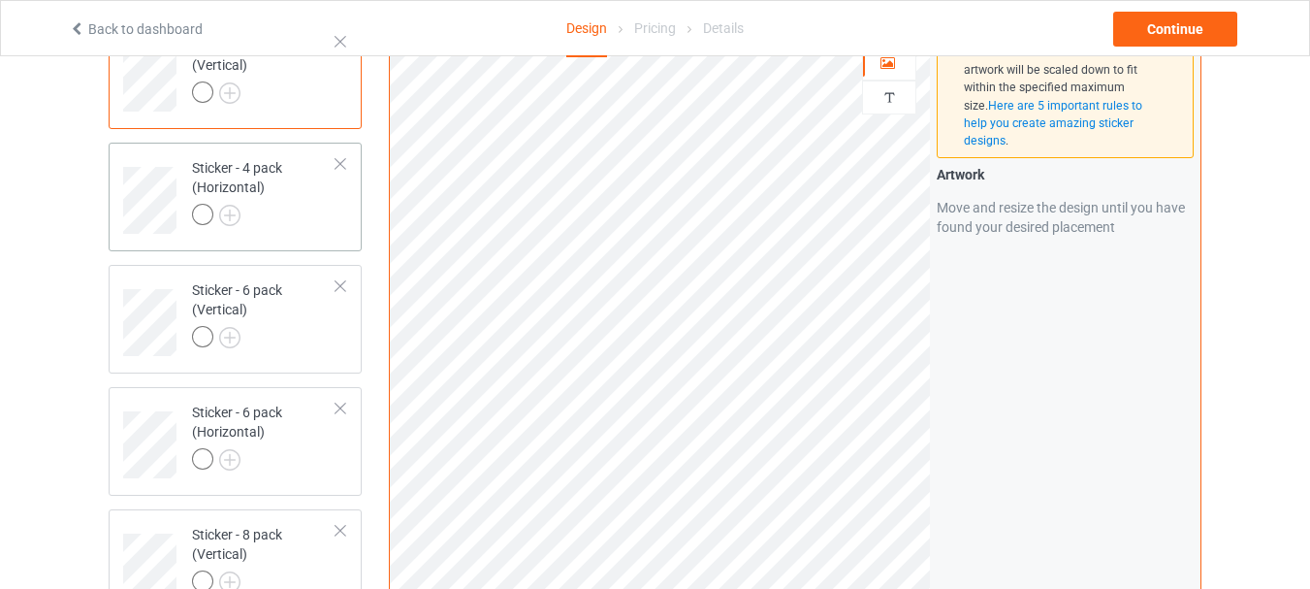
click at [228, 185] on div "Sticker - 4 pack (Horizontal)" at bounding box center [264, 191] width 144 height 66
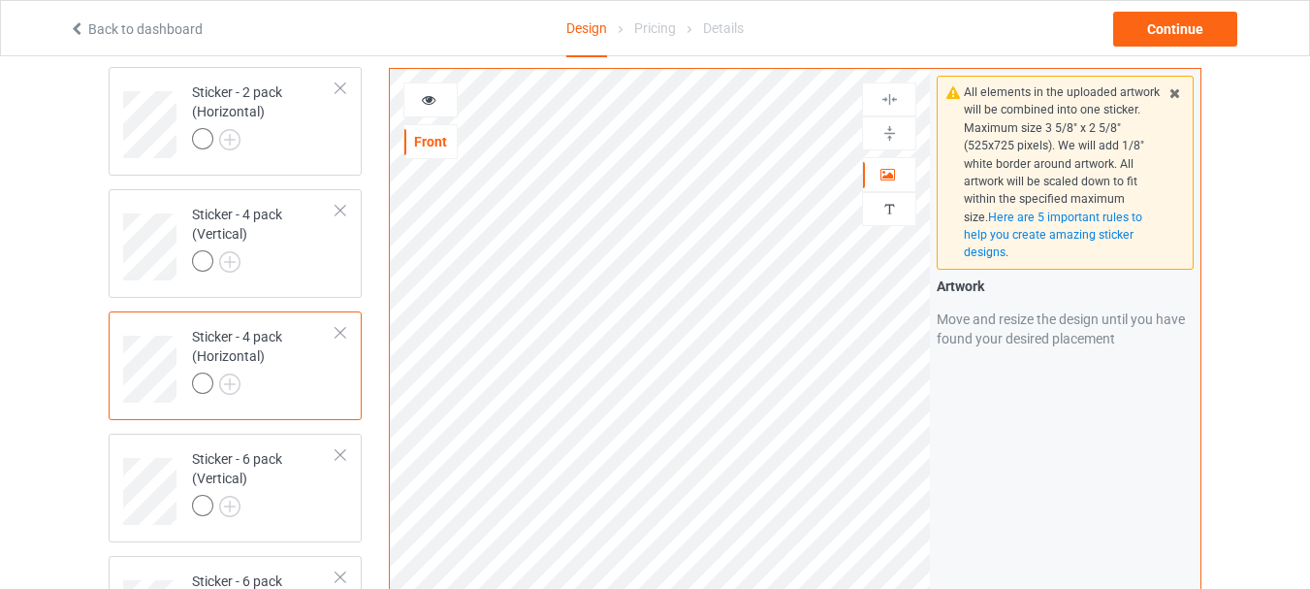
scroll to position [498, 0]
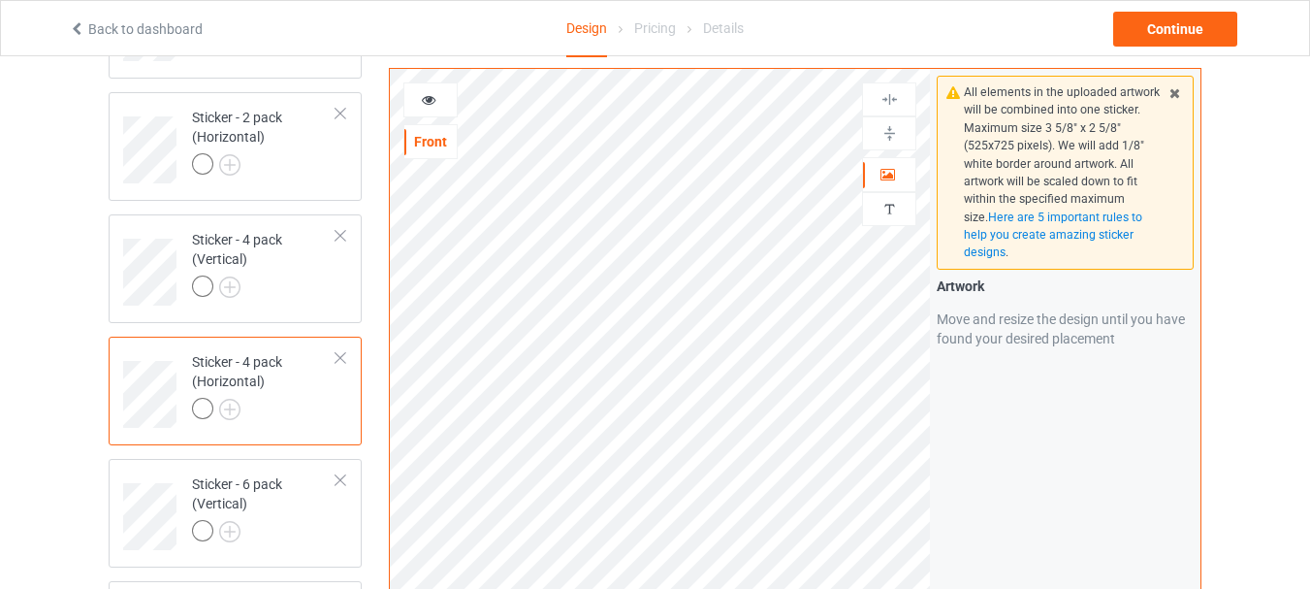
click at [440, 97] on div at bounding box center [430, 99] width 52 height 19
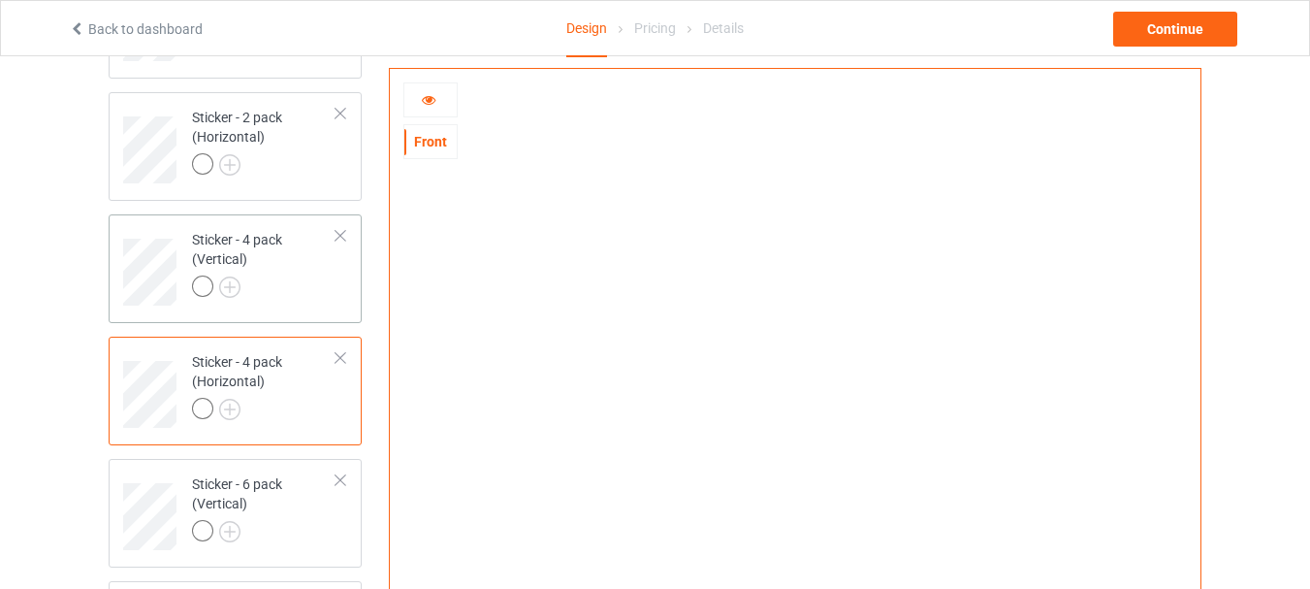
click at [189, 257] on td "Sticker - 4 pack (Vertical)" at bounding box center [264, 265] width 166 height 86
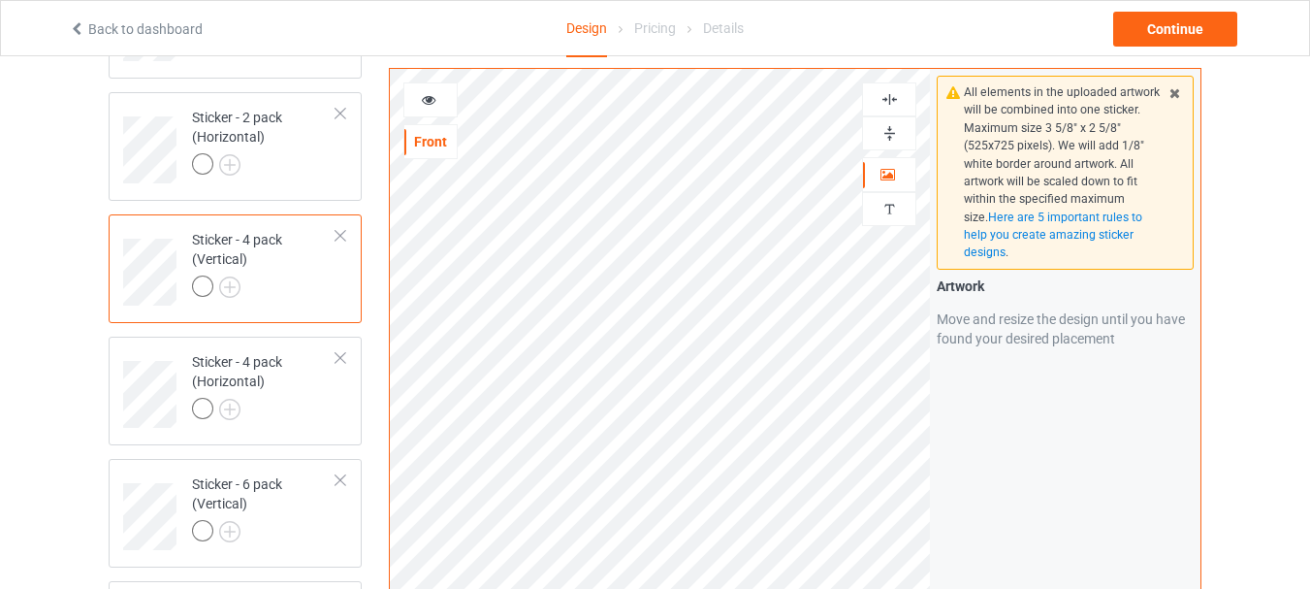
click at [434, 104] on icon at bounding box center [429, 97] width 16 height 14
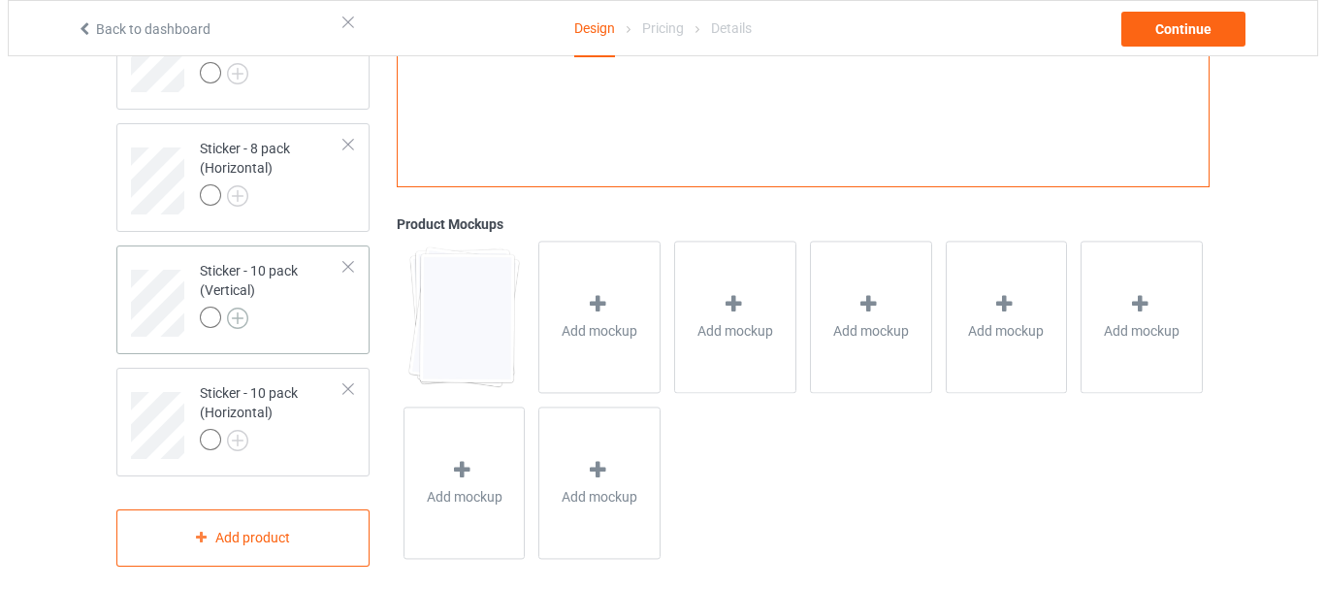
scroll to position [1220, 0]
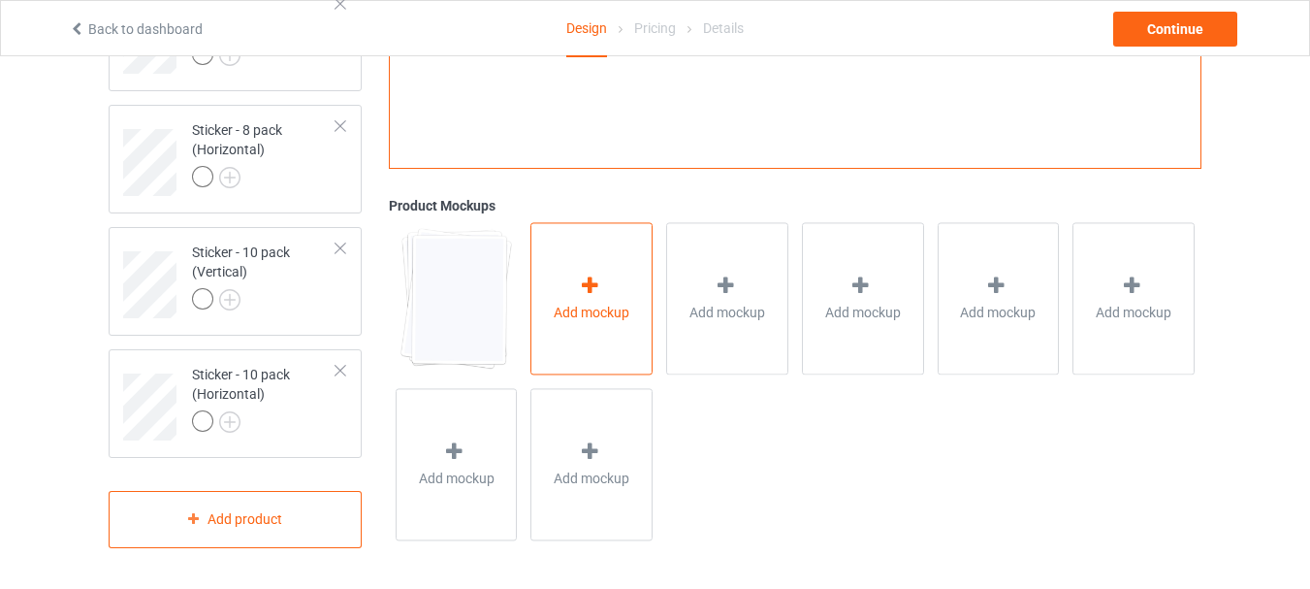
click at [566, 282] on div "Add mockup" at bounding box center [591, 299] width 122 height 152
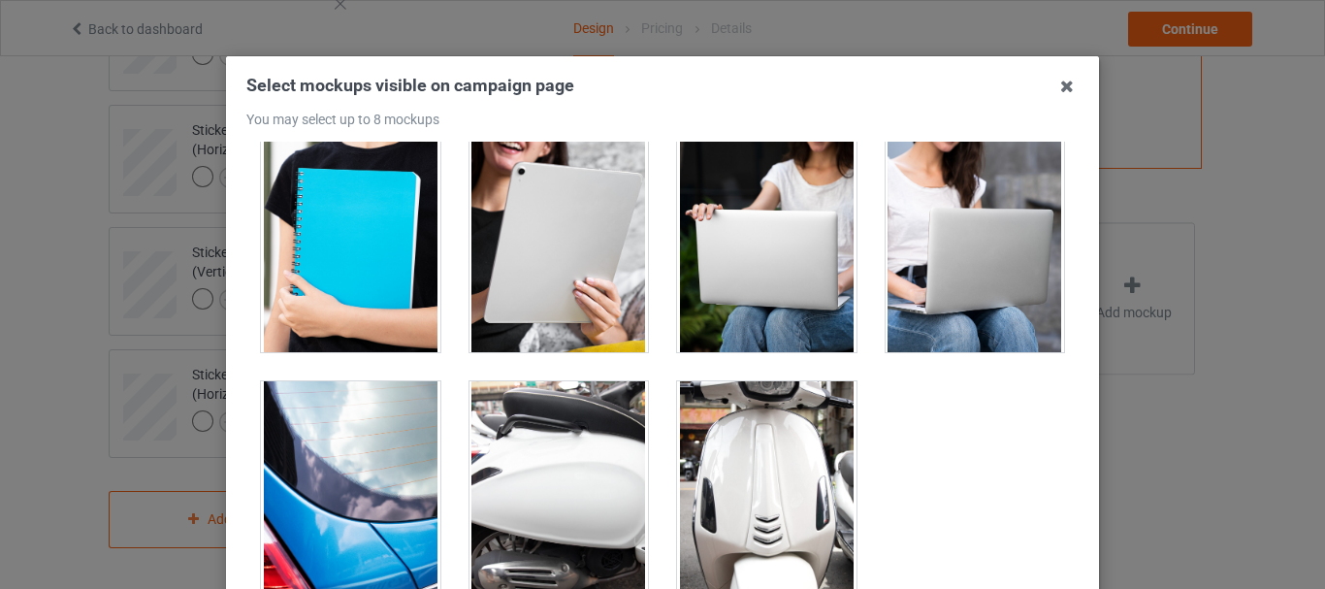
scroll to position [97, 0]
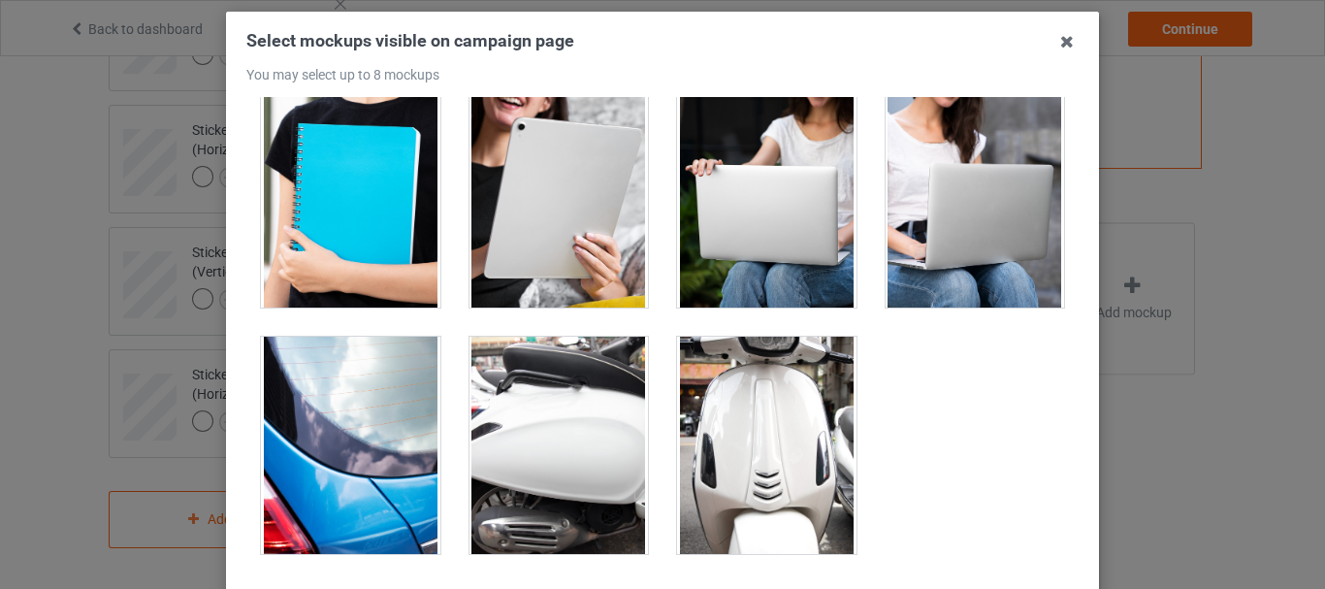
click at [371, 404] on div at bounding box center [350, 444] width 179 height 217
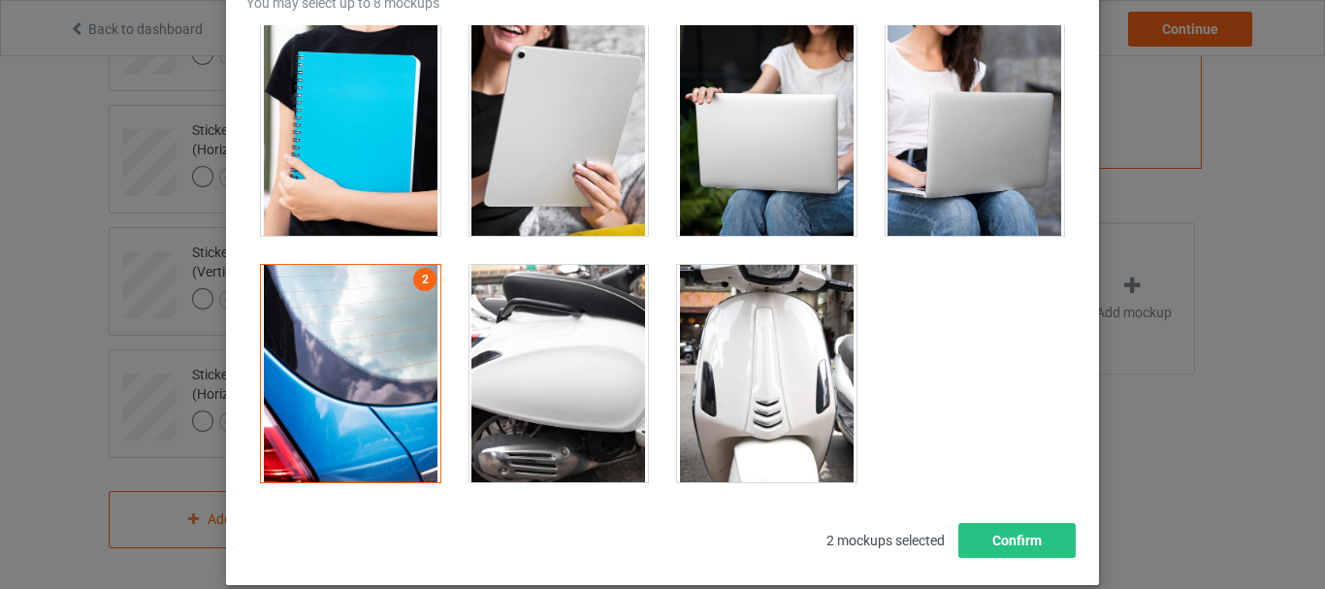
scroll to position [273, 0]
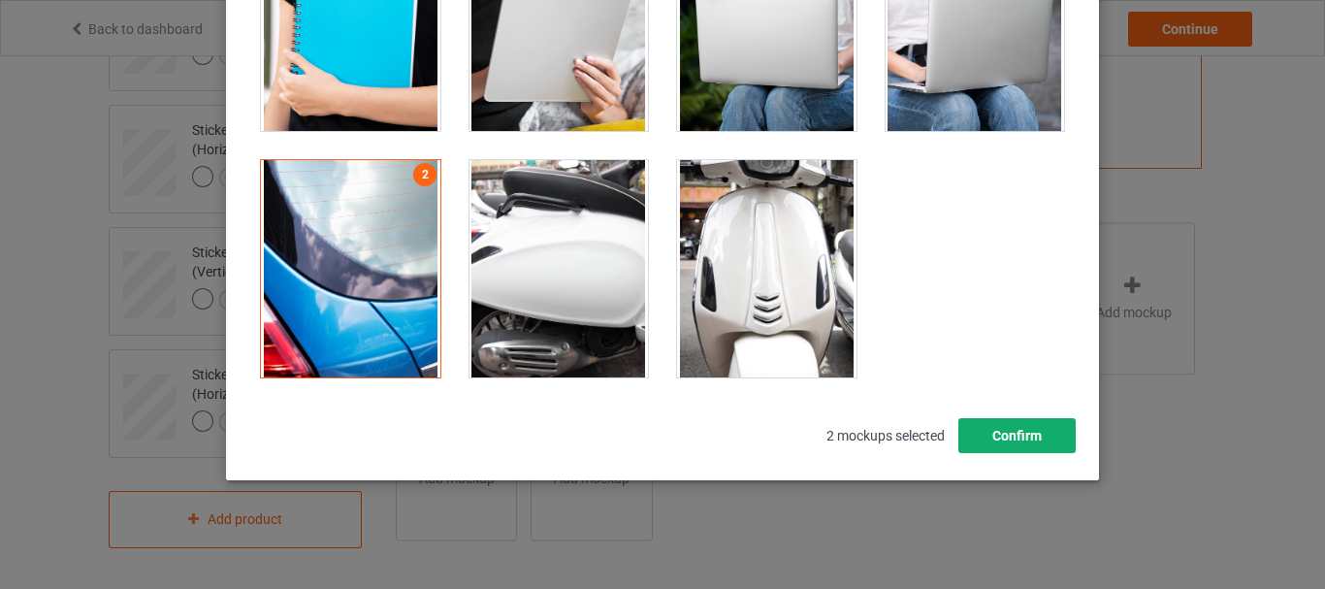
click at [1001, 443] on button "Confirm" at bounding box center [1016, 435] width 117 height 35
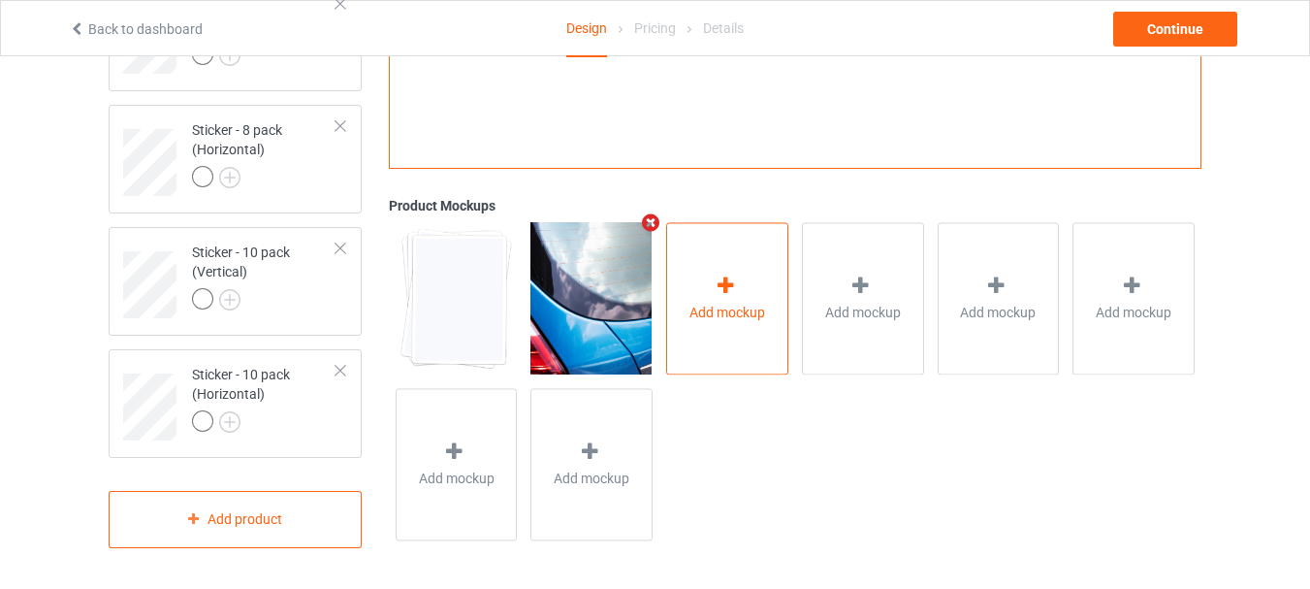
click at [724, 273] on div "Add mockup" at bounding box center [727, 299] width 122 height 152
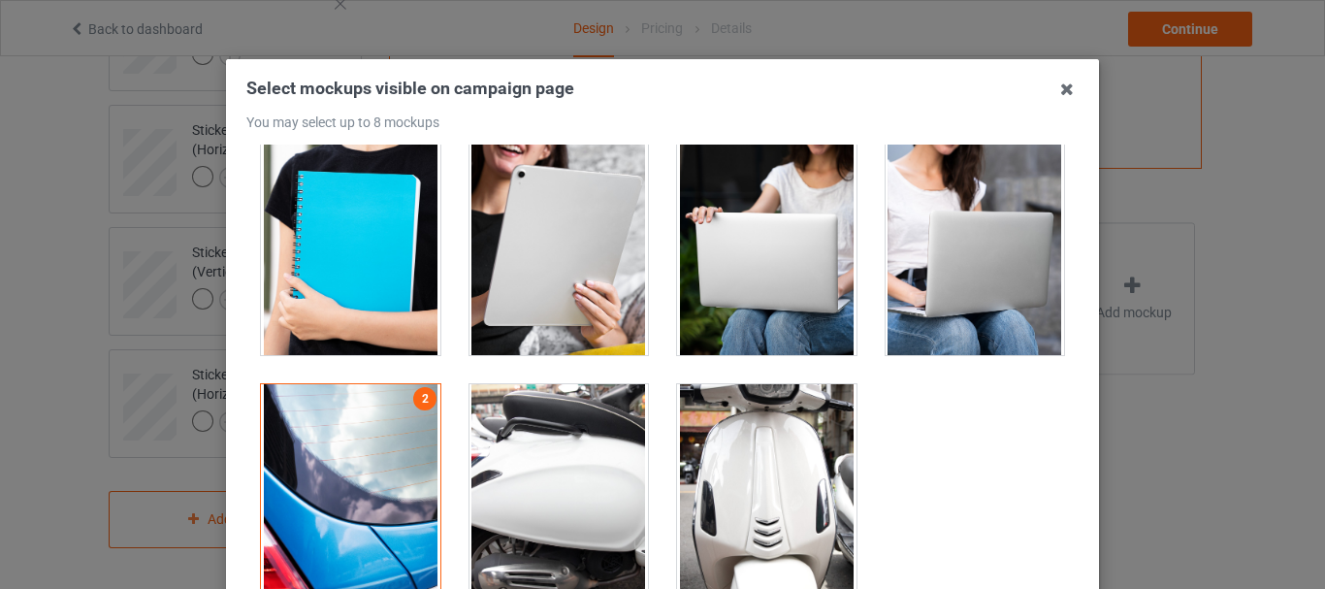
scroll to position [194, 0]
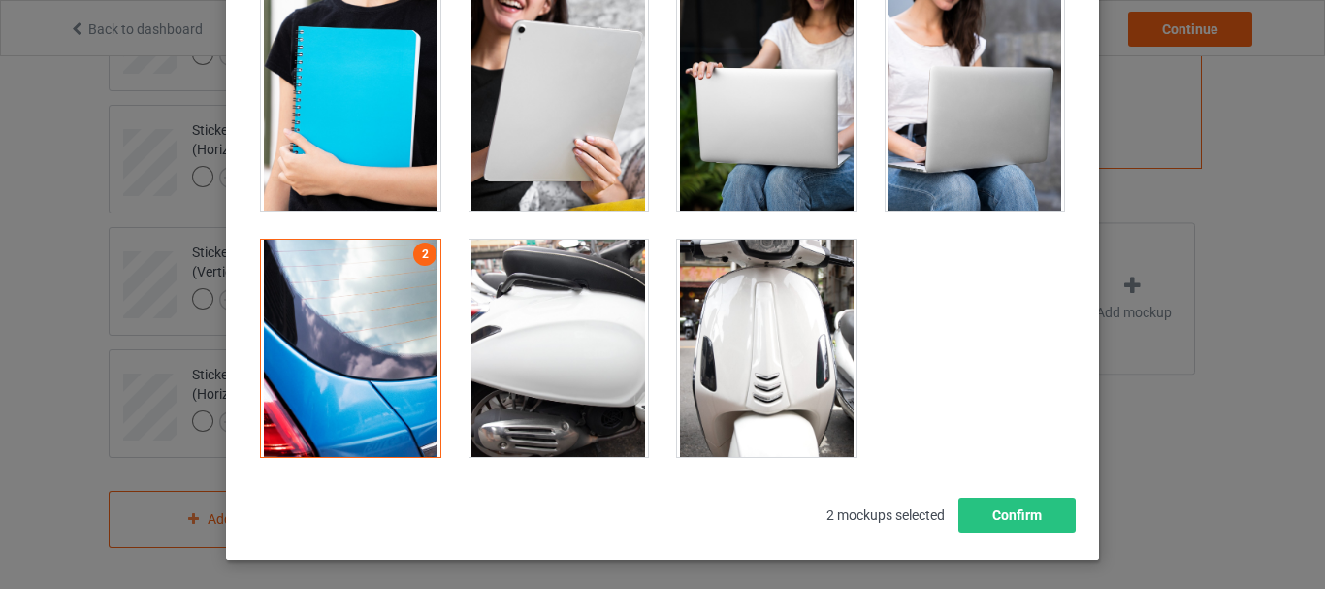
click at [544, 367] on div at bounding box center [558, 347] width 179 height 217
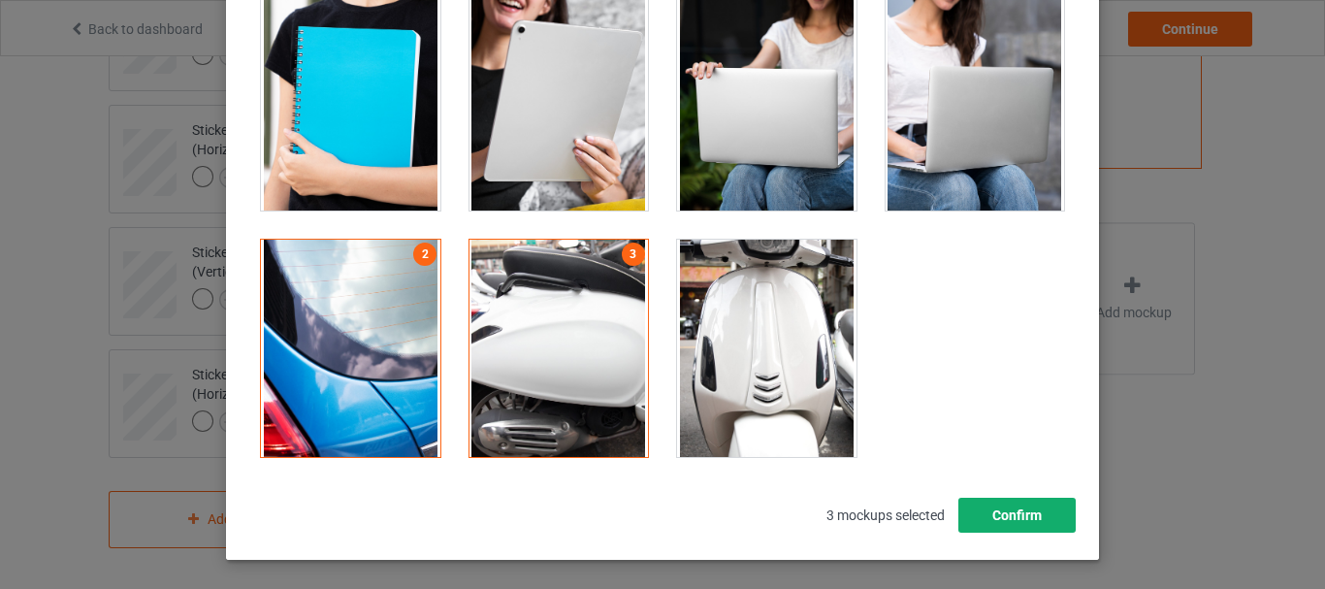
click at [1006, 510] on button "Confirm" at bounding box center [1016, 514] width 117 height 35
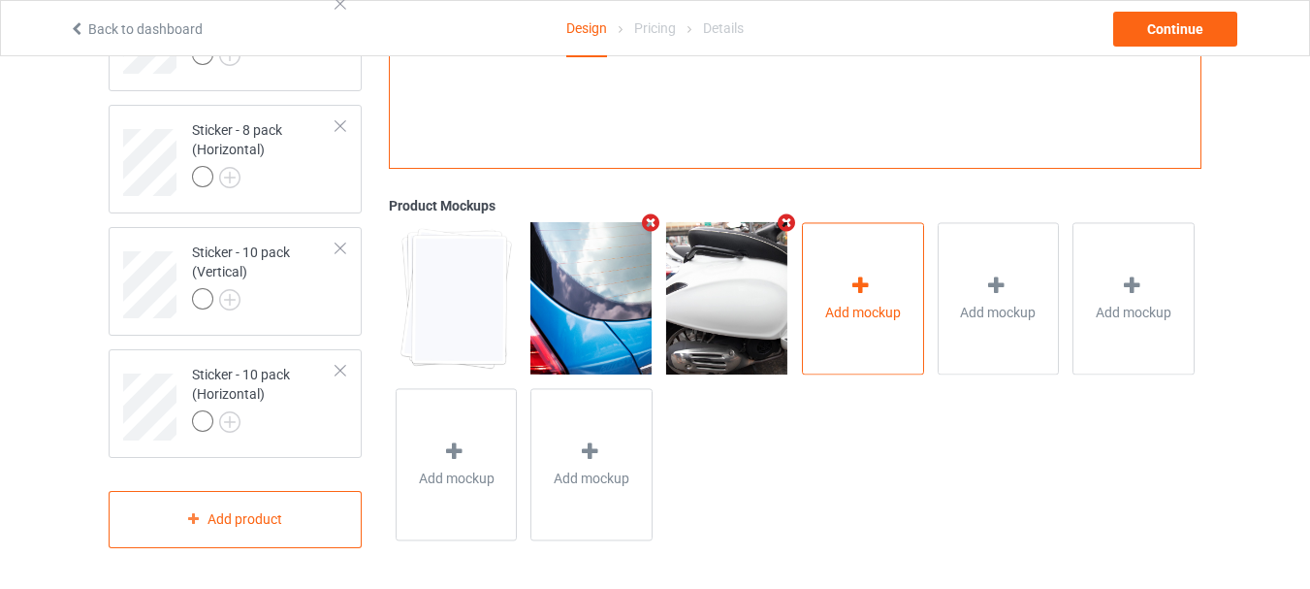
click at [863, 282] on icon at bounding box center [861, 285] width 24 height 20
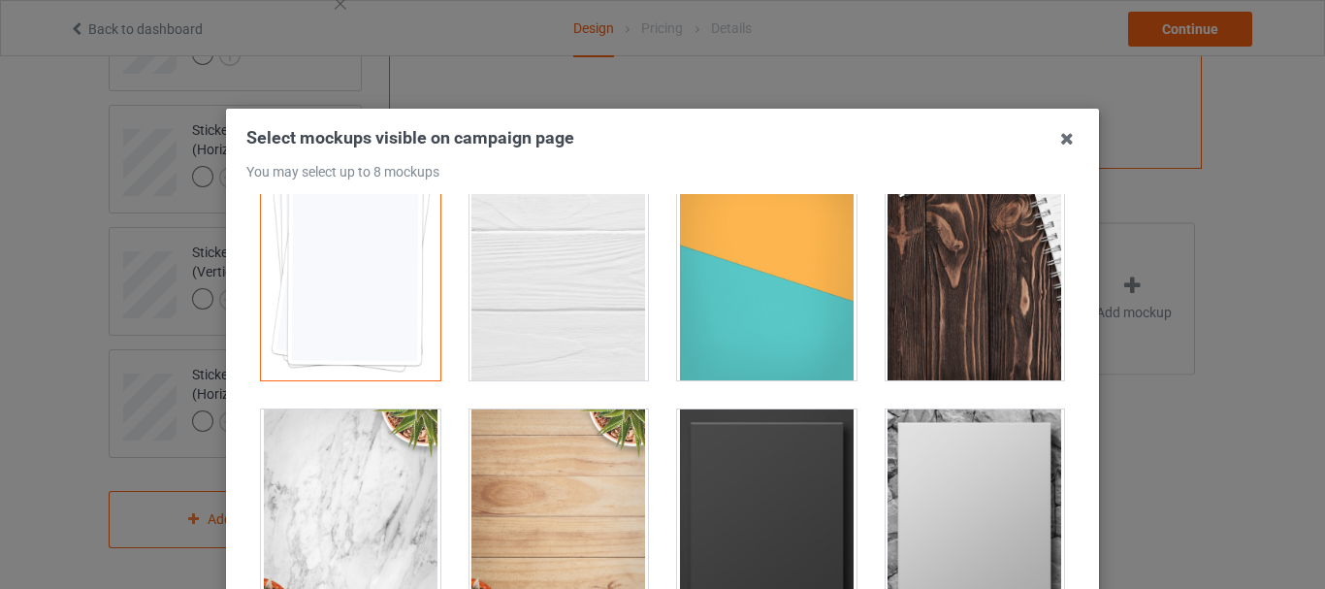
scroll to position [0, 0]
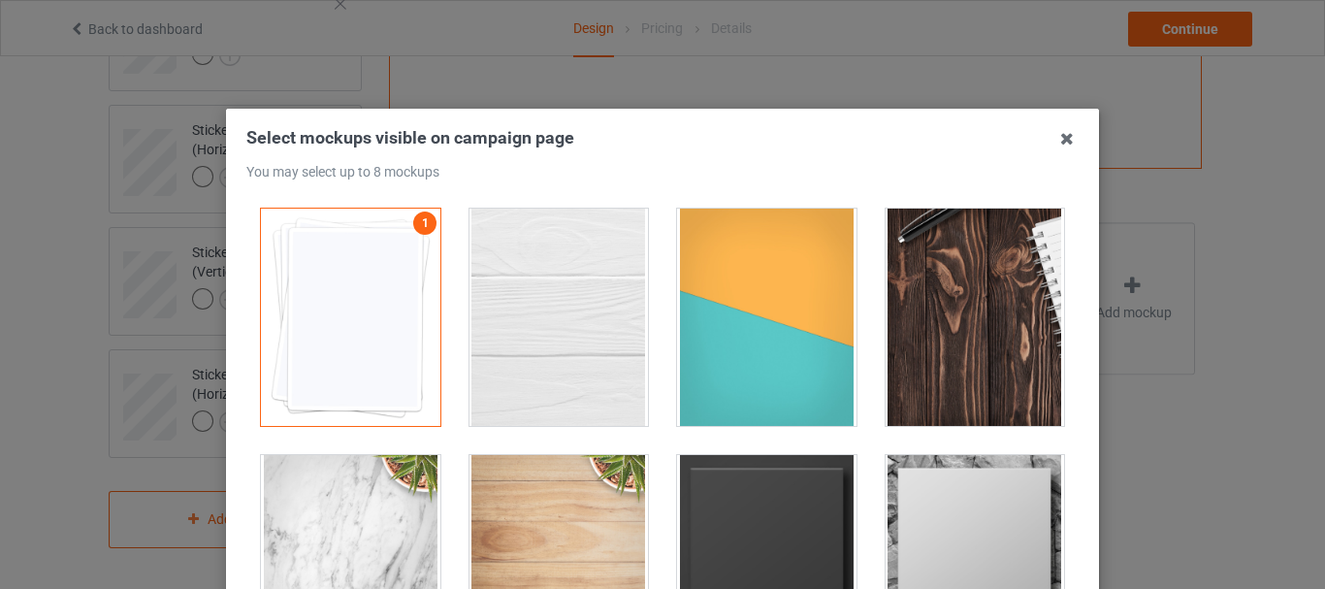
click at [948, 280] on div at bounding box center [974, 316] width 179 height 217
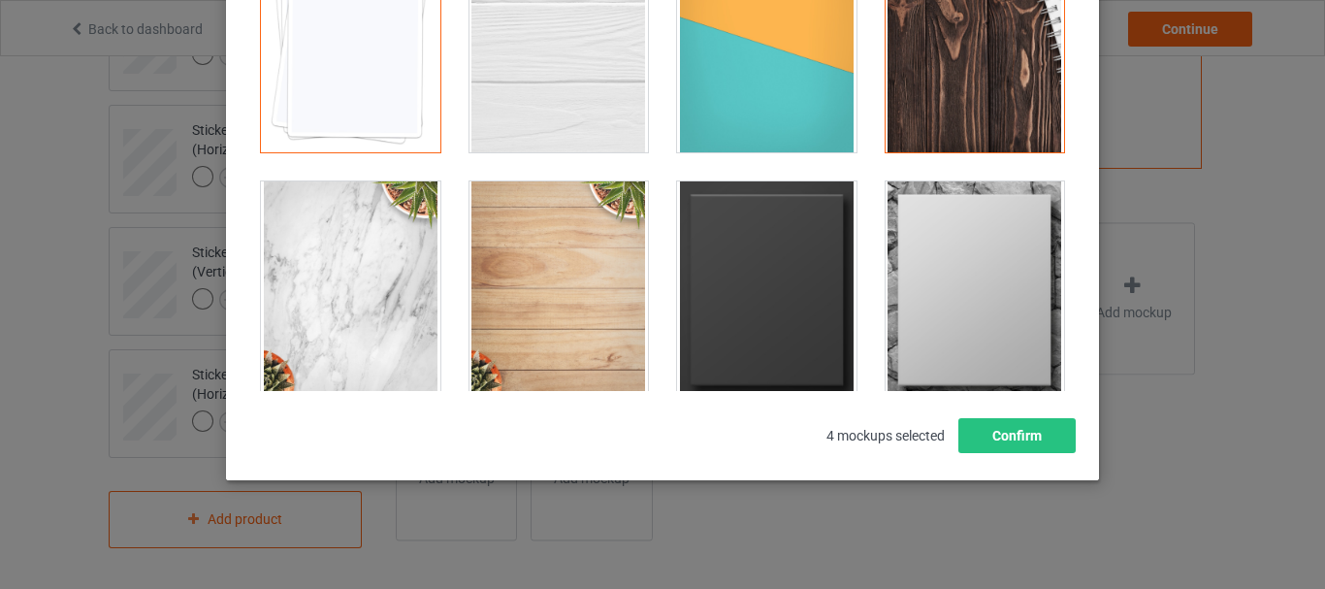
click at [576, 255] on div at bounding box center [558, 289] width 179 height 217
click at [1044, 432] on button "Confirm" at bounding box center [1016, 435] width 117 height 35
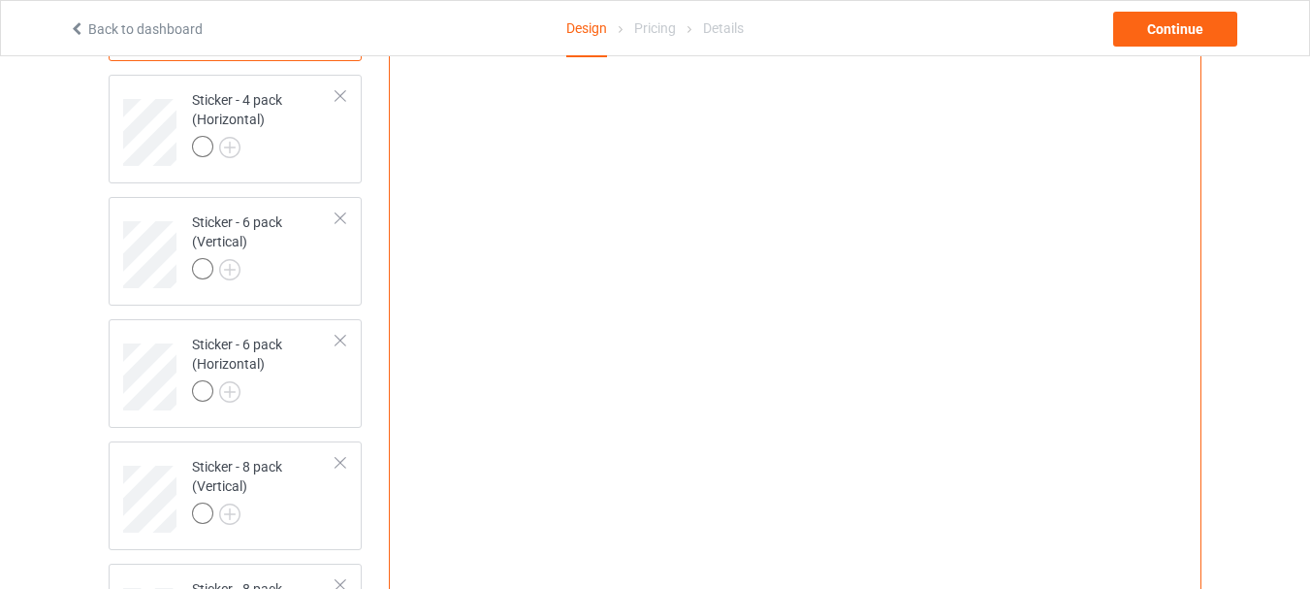
scroll to position [735, 0]
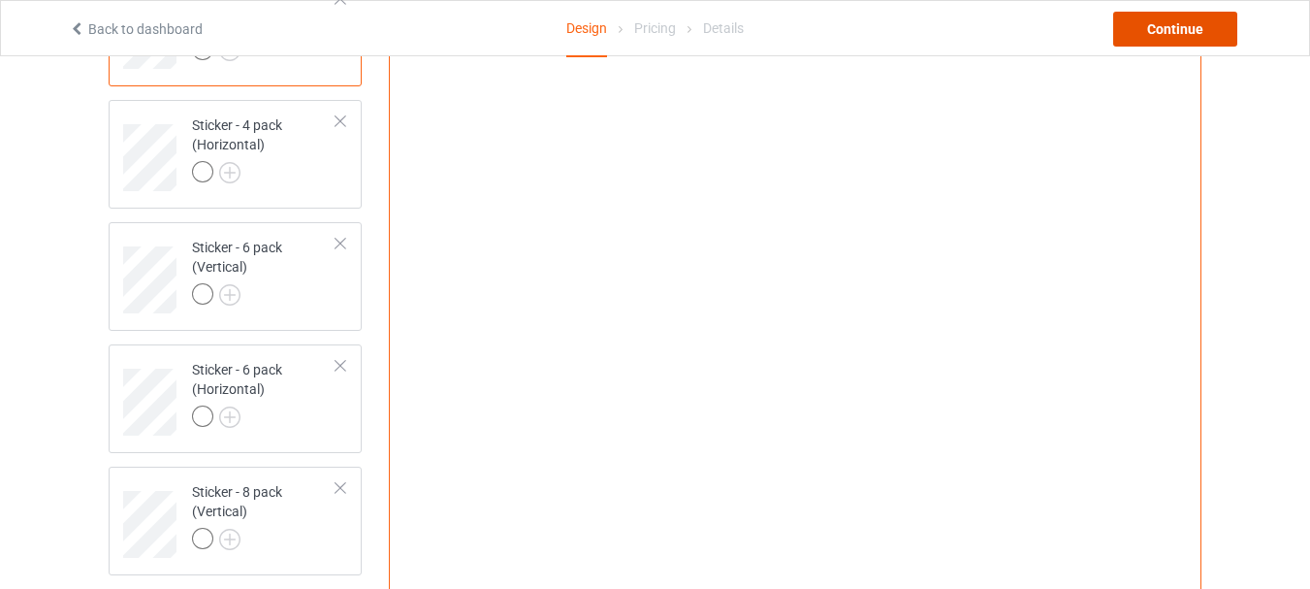
click at [1160, 32] on div "Continue" at bounding box center [1175, 29] width 124 height 35
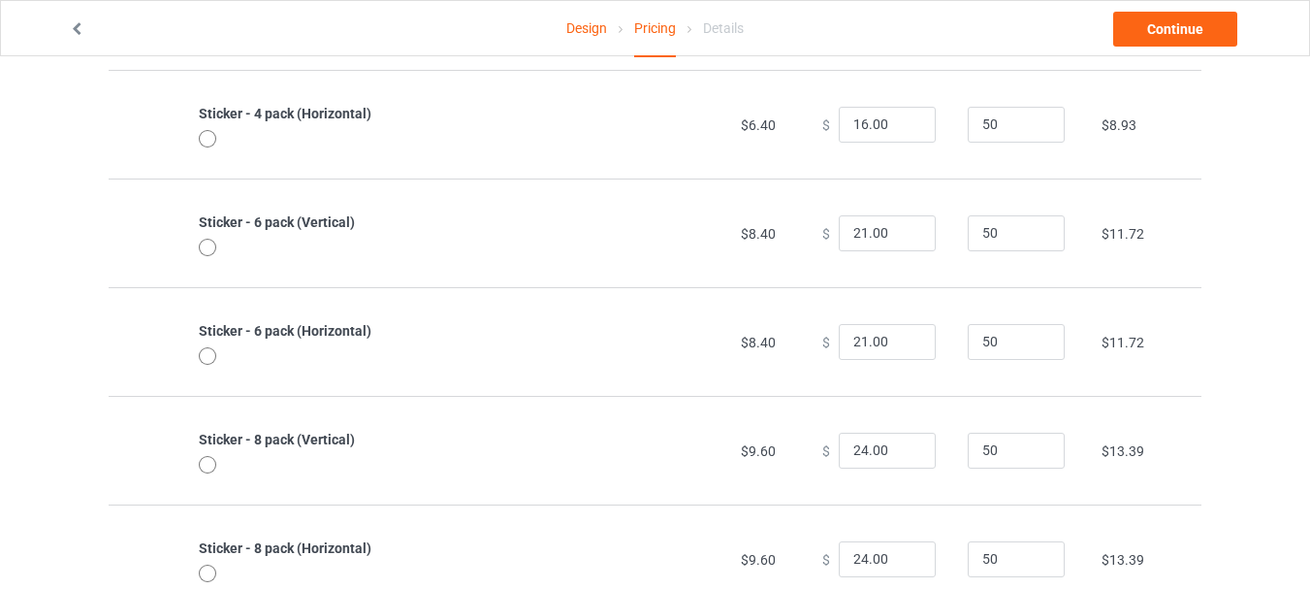
scroll to position [559, 0]
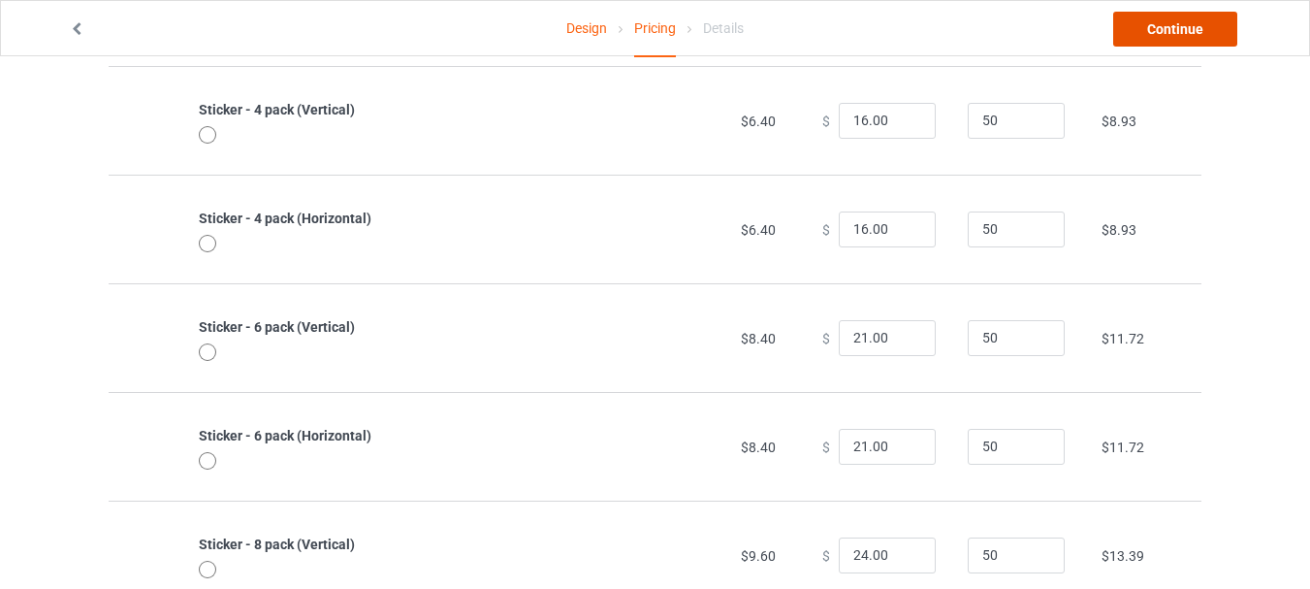
click at [1166, 31] on link "Continue" at bounding box center [1175, 29] width 124 height 35
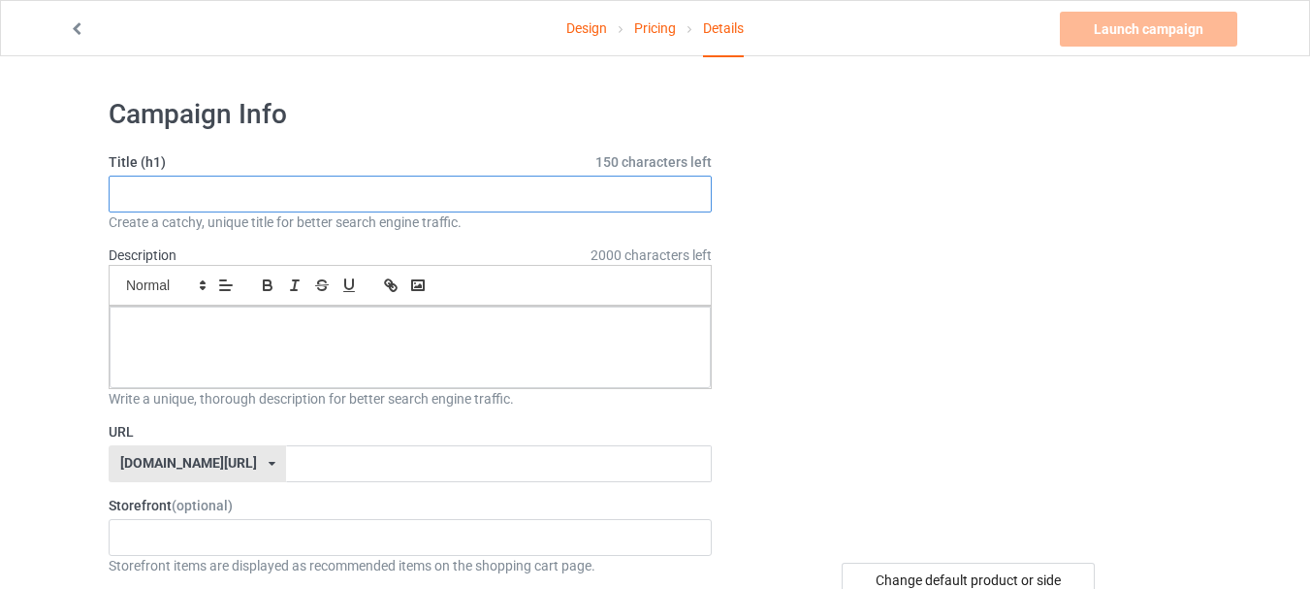
click at [280, 194] on input "text" at bounding box center [410, 194] width 603 height 37
type input "p"
drag, startPoint x: 214, startPoint y: 198, endPoint x: 88, endPoint y: 201, distance: 126.1
type input "funny stickers"
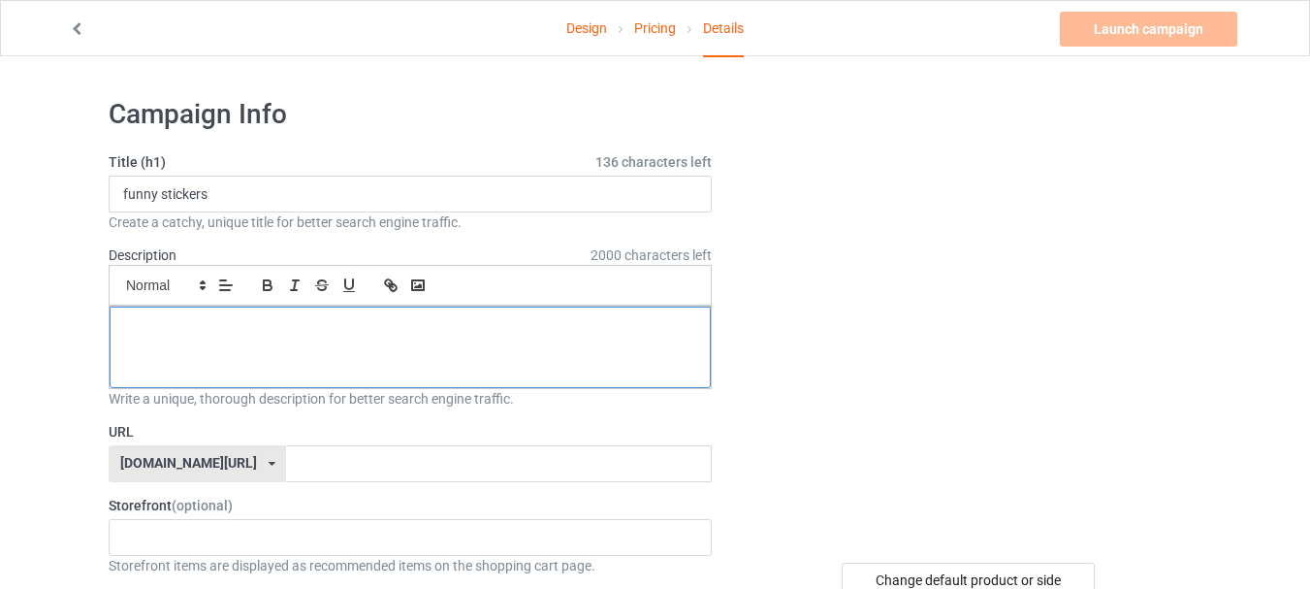
click at [182, 342] on div at bounding box center [410, 346] width 601 height 81
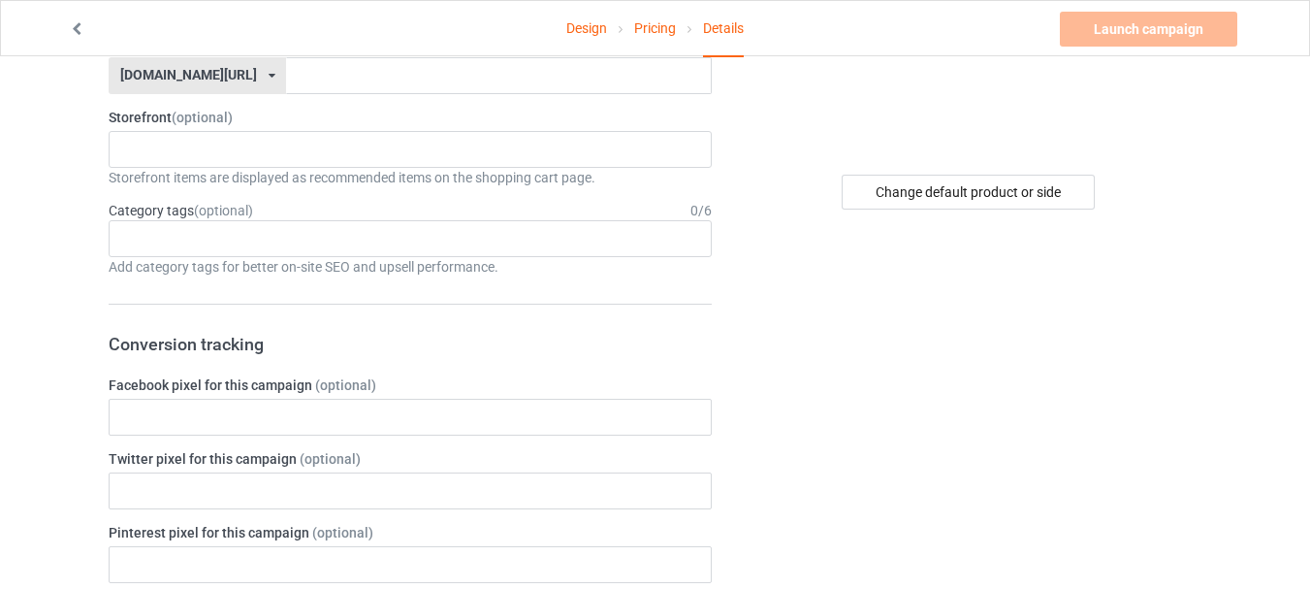
scroll to position [291, 0]
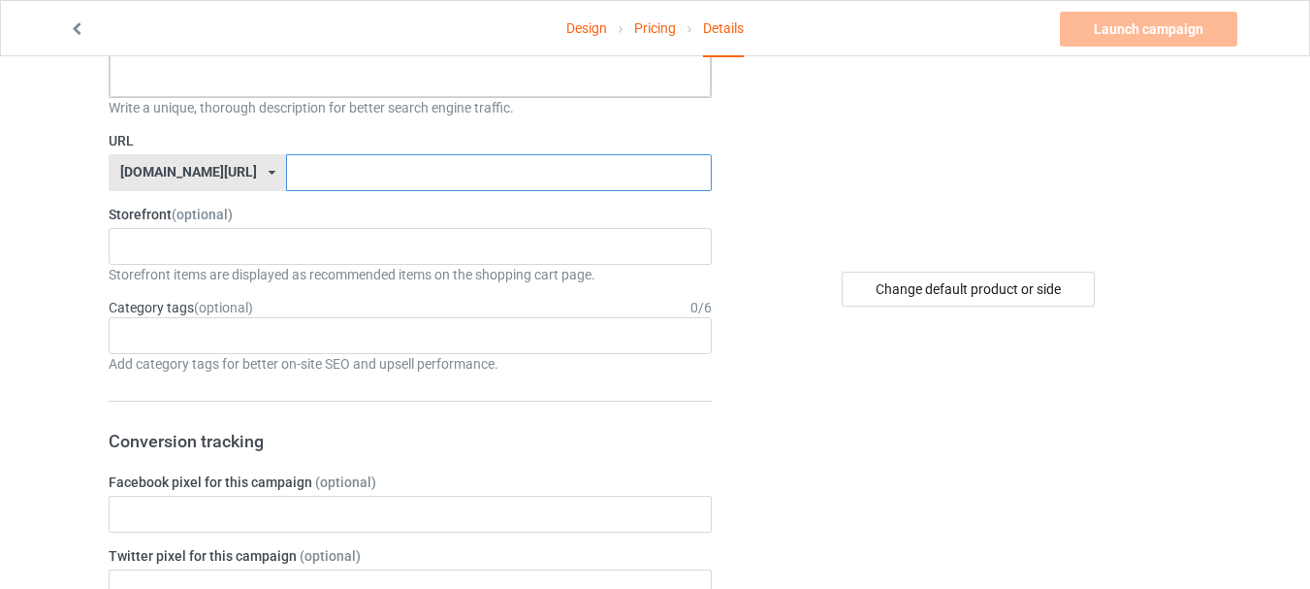
click at [286, 177] on input "text" at bounding box center [498, 172] width 425 height 37
paste input "funny stickers"
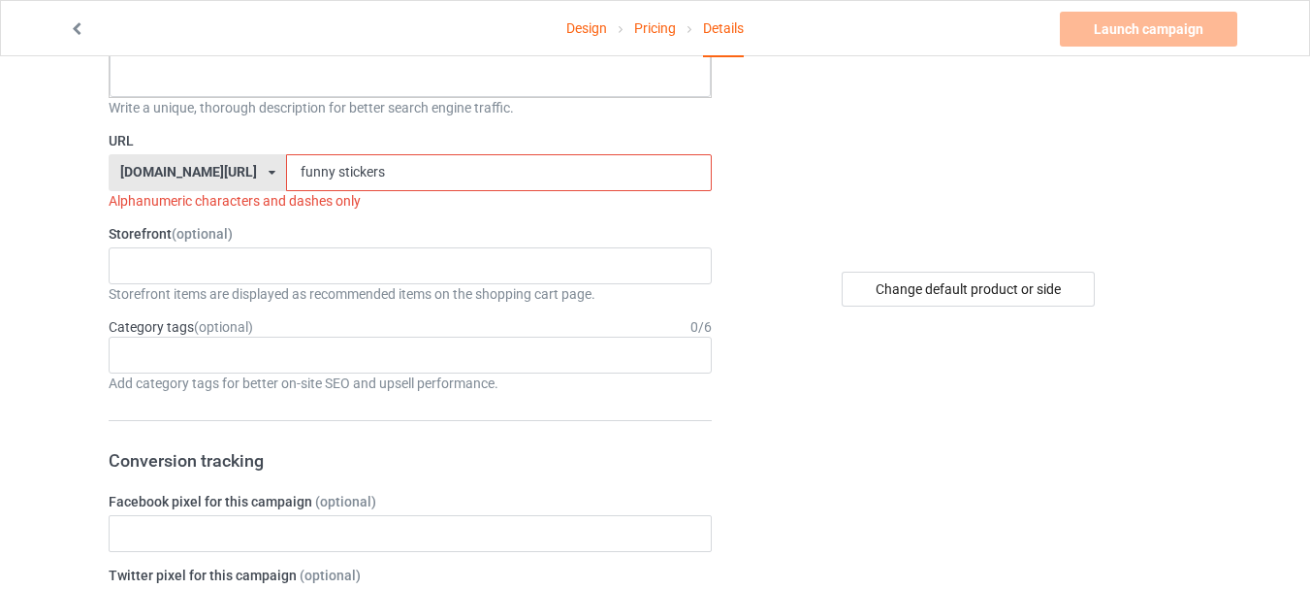
click at [286, 175] on input "funny stickers" at bounding box center [498, 172] width 425 height 37
click at [349, 173] on input "funnystickers" at bounding box center [498, 172] width 425 height 37
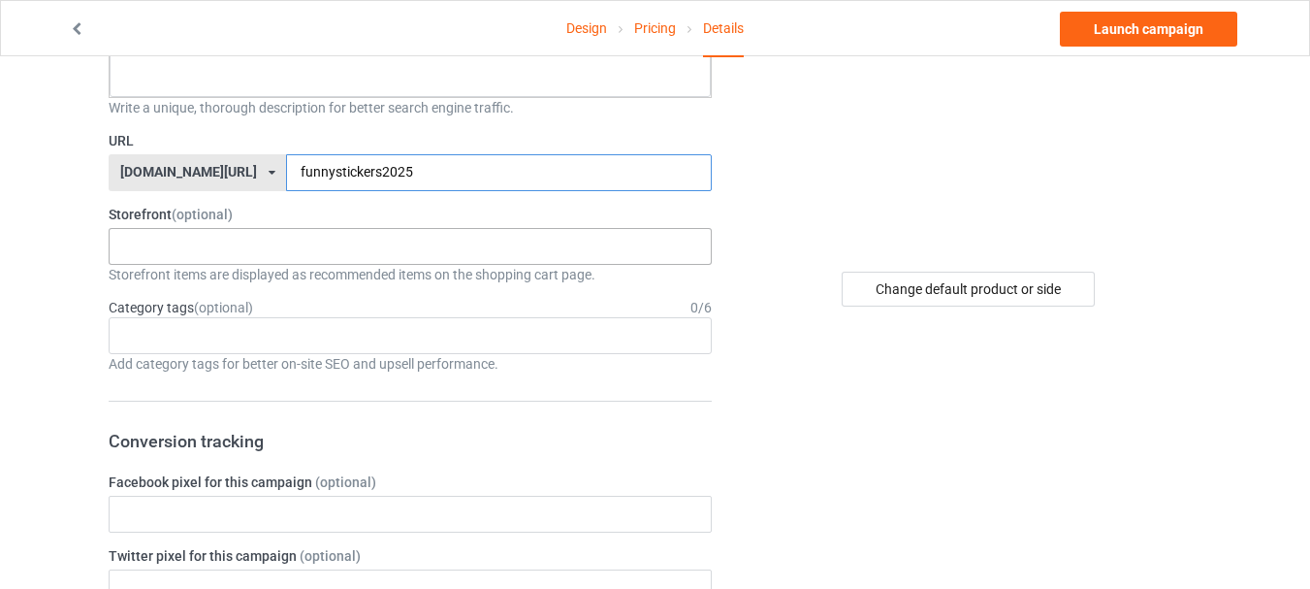
type input "funnystickers2025"
click at [147, 245] on input "text" at bounding box center [138, 246] width 30 height 16
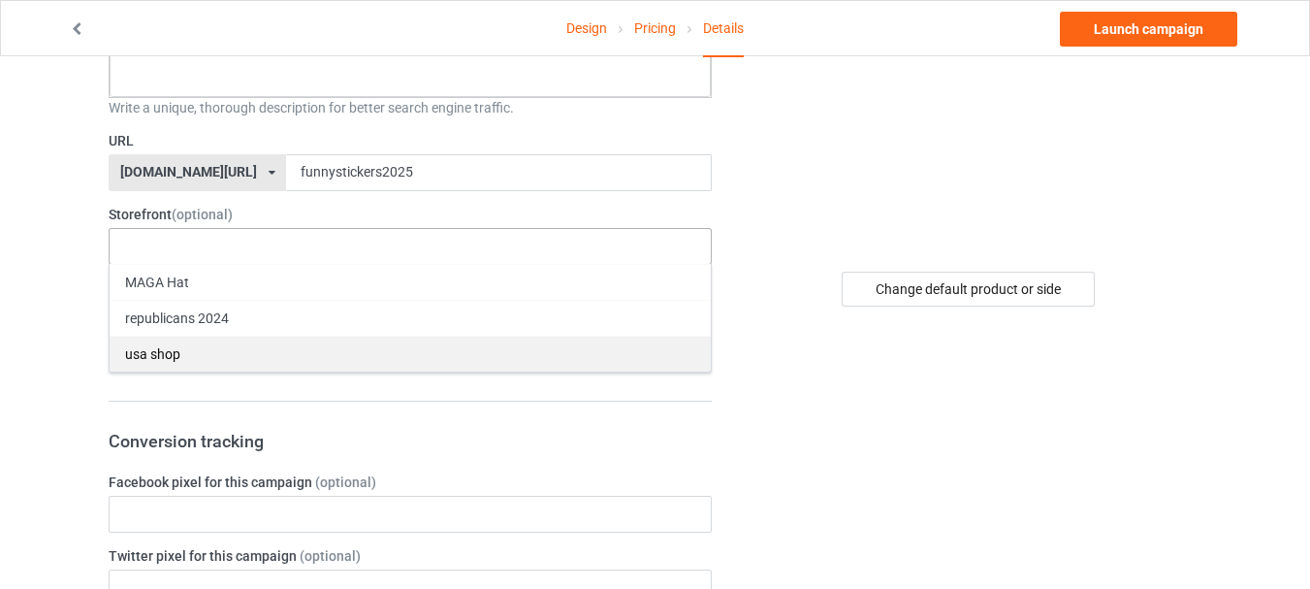
click at [166, 350] on div "usa shop" at bounding box center [410, 353] width 601 height 36
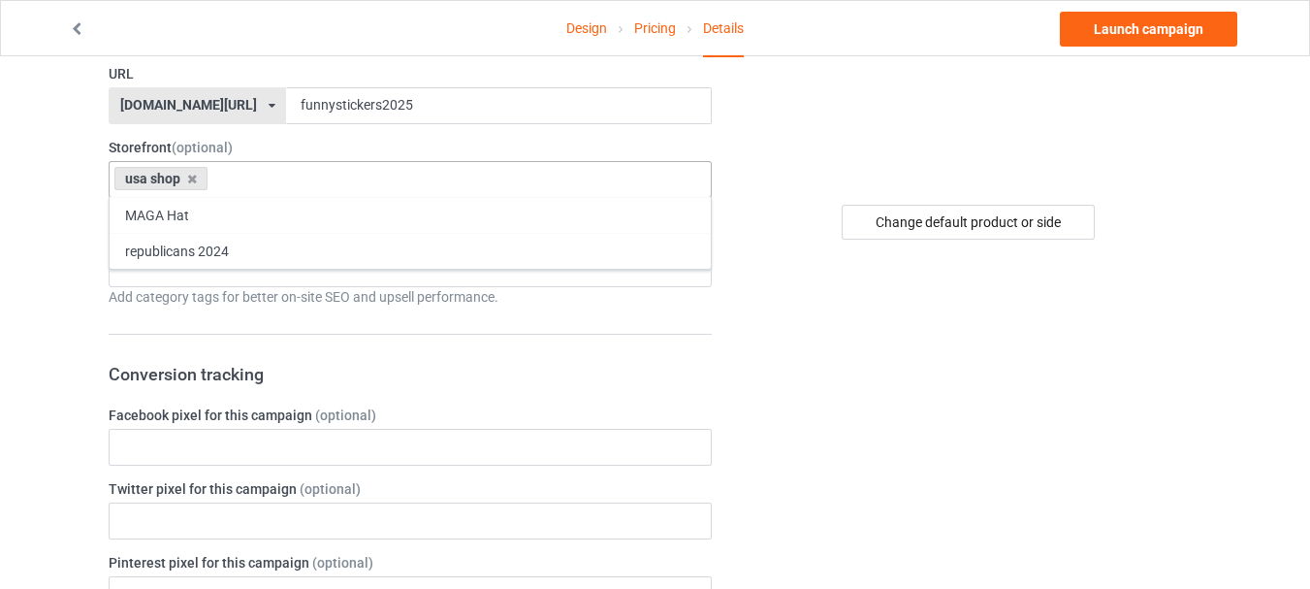
scroll to position [388, 0]
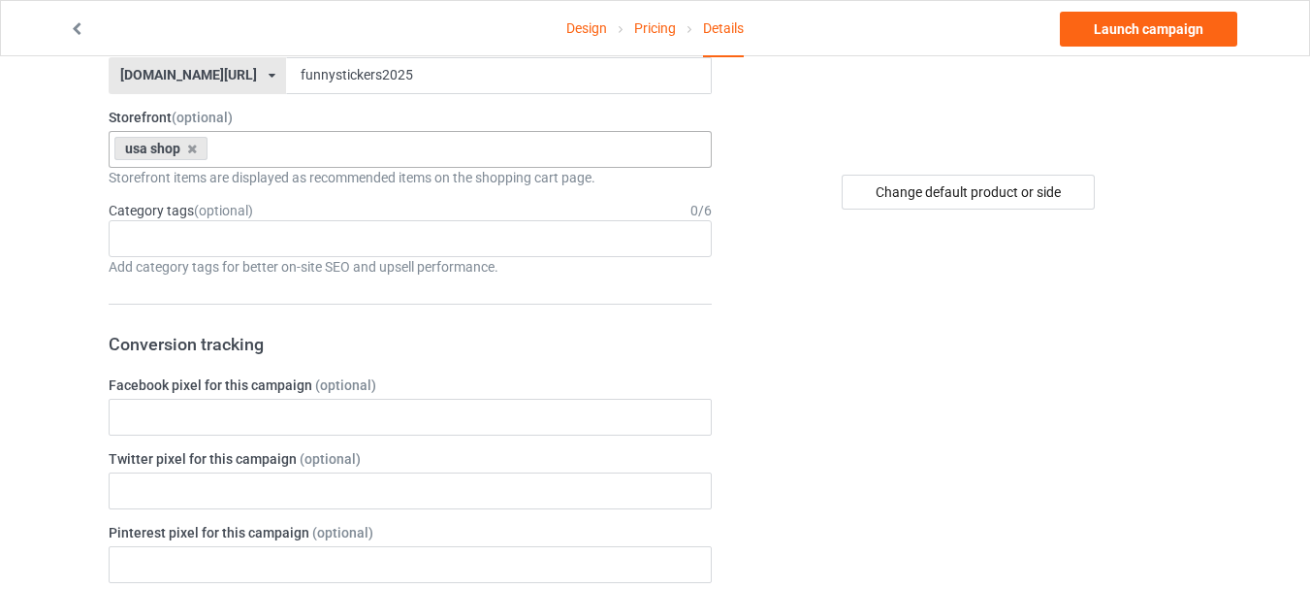
click at [202, 221] on div "Age > [DEMOGRAPHIC_DATA] > 1 Age > [DEMOGRAPHIC_DATA] Months > 1 Month Age > [D…" at bounding box center [410, 238] width 603 height 37
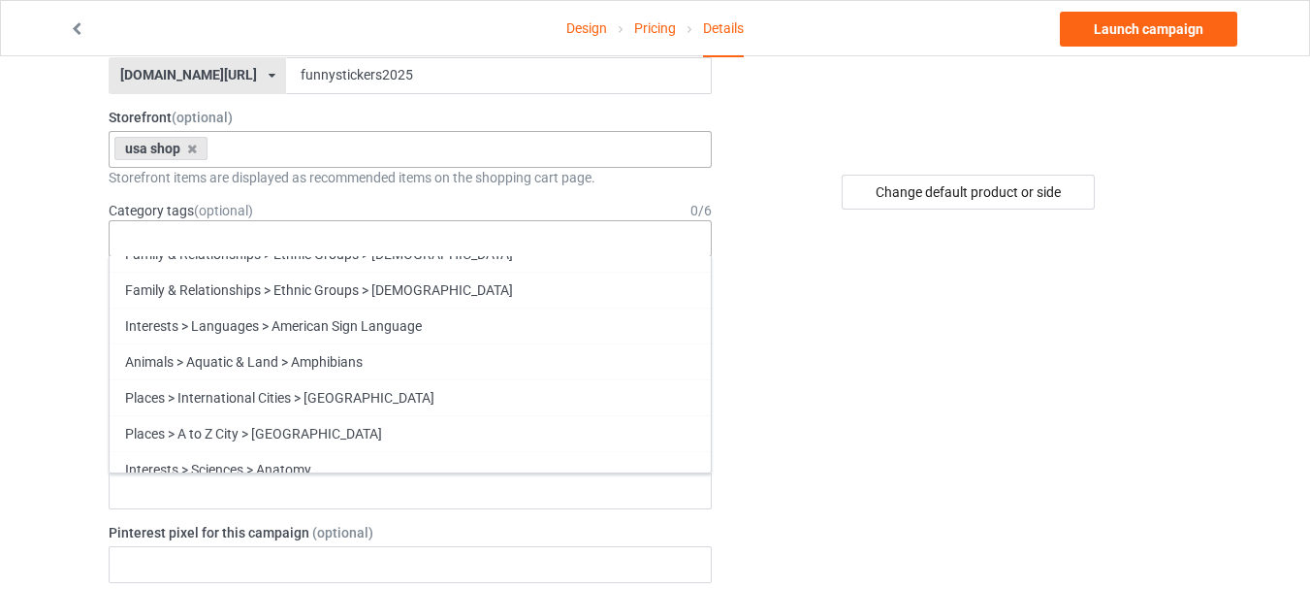
scroll to position [6497, 0]
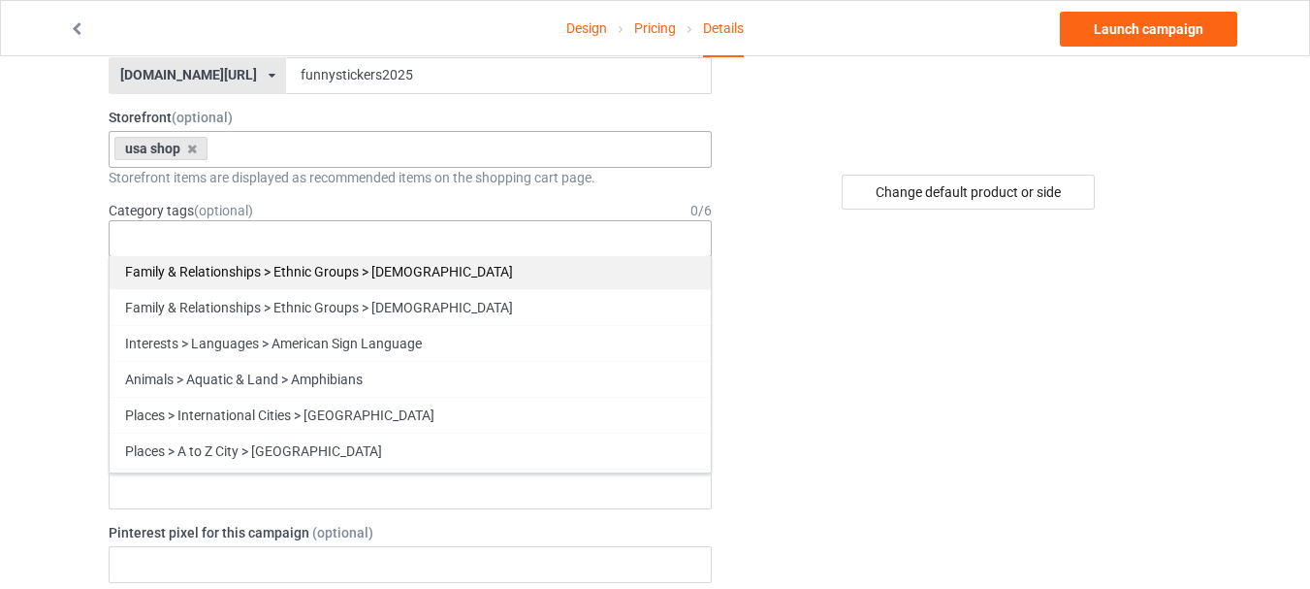
click at [351, 279] on div "Family & Relationships > Ethnic Groups > [DEMOGRAPHIC_DATA]" at bounding box center [410, 271] width 601 height 36
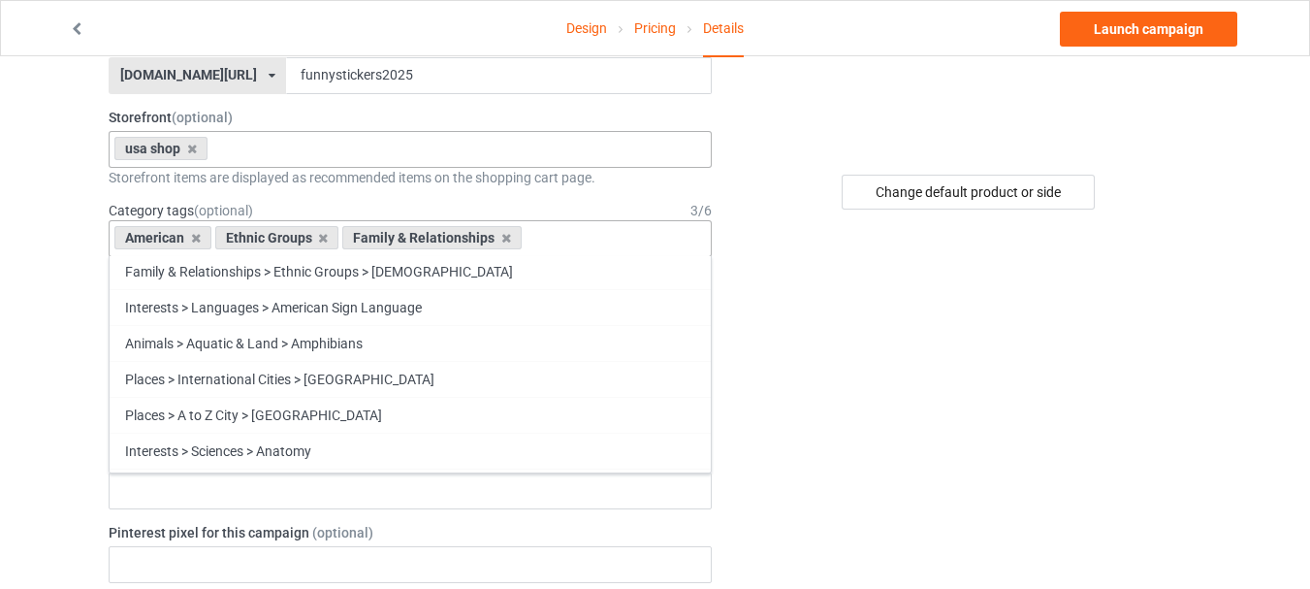
scroll to position [6461, 0]
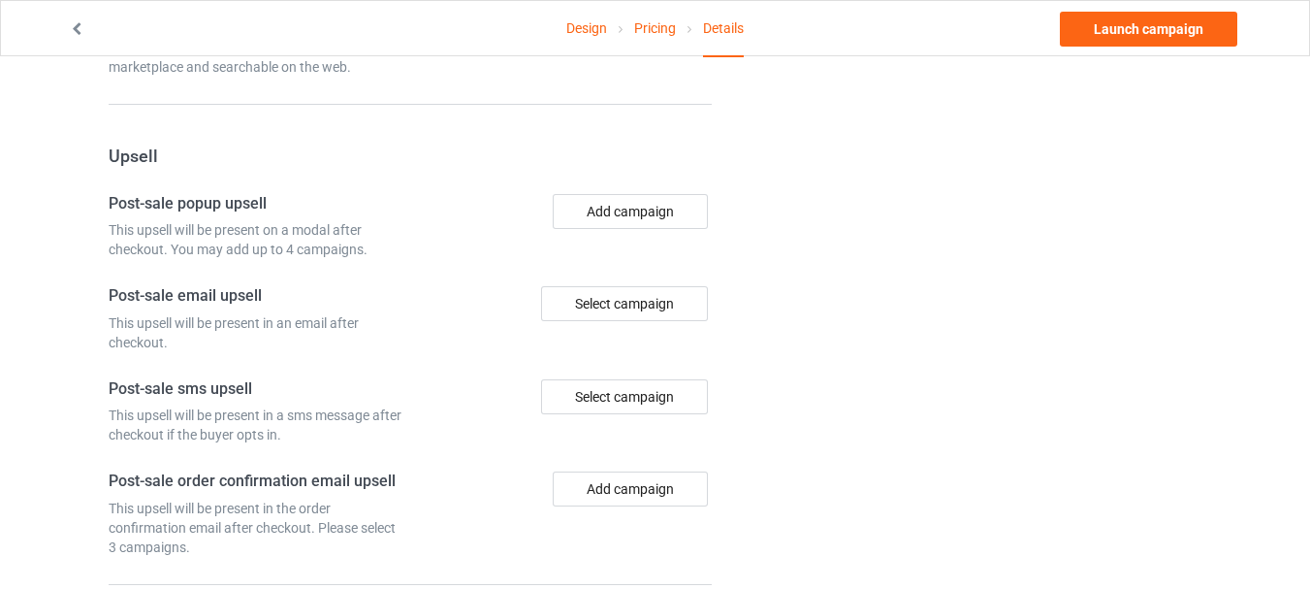
scroll to position [1478, 0]
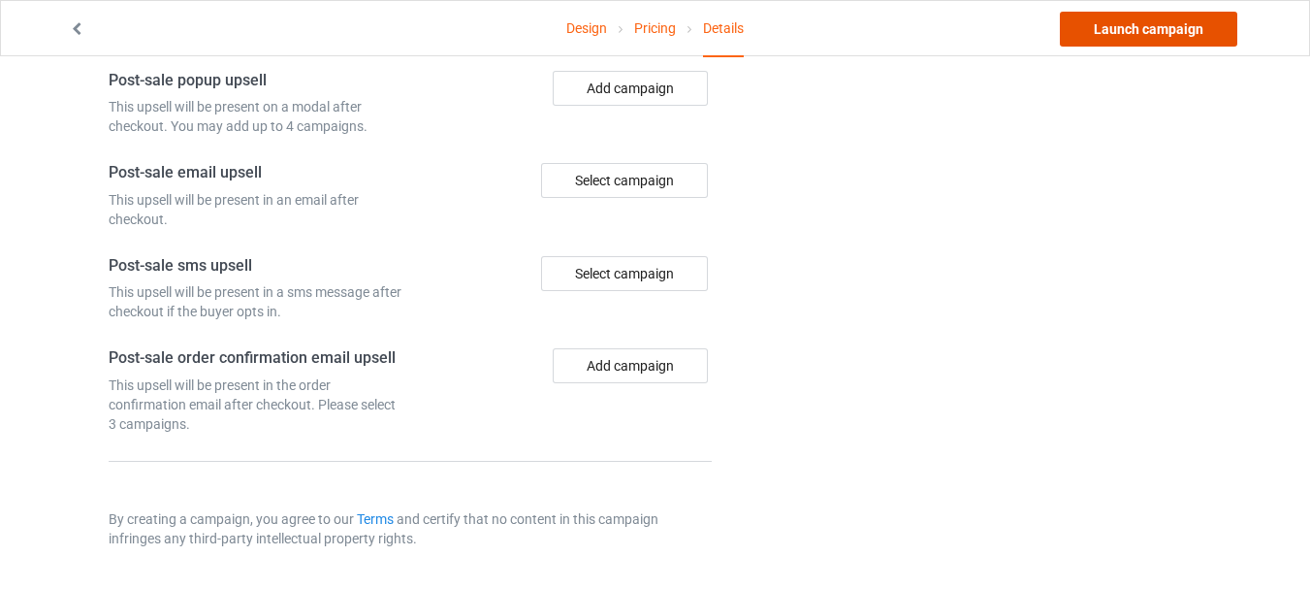
click at [1117, 18] on link "Launch campaign" at bounding box center [1148, 29] width 177 height 35
